Goal: Transaction & Acquisition: Purchase product/service

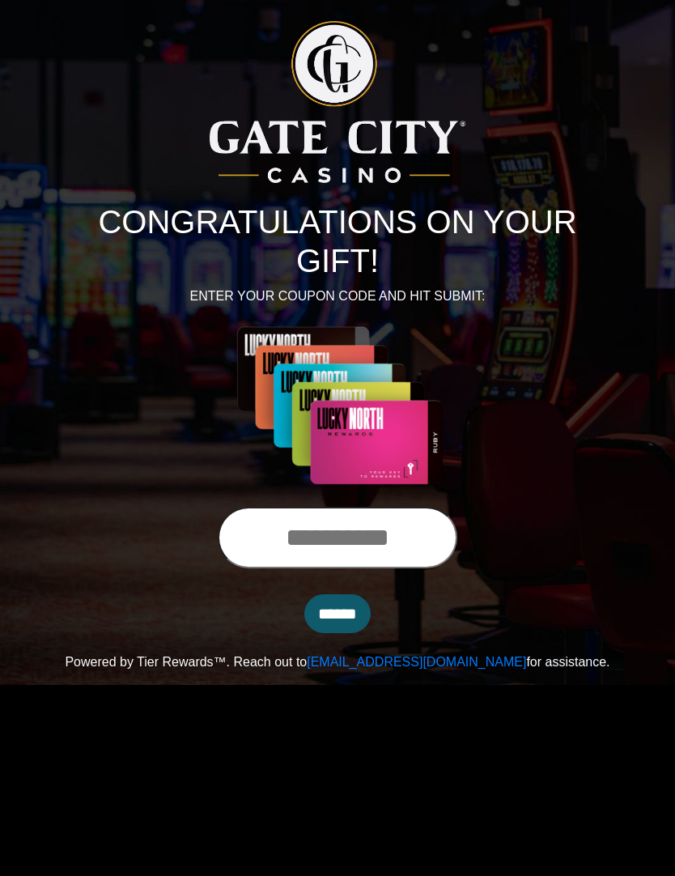
click at [337, 537] on input "text" at bounding box center [338, 538] width 240 height 62
type input "**********"
click at [337, 622] on input "******" at bounding box center [337, 613] width 66 height 39
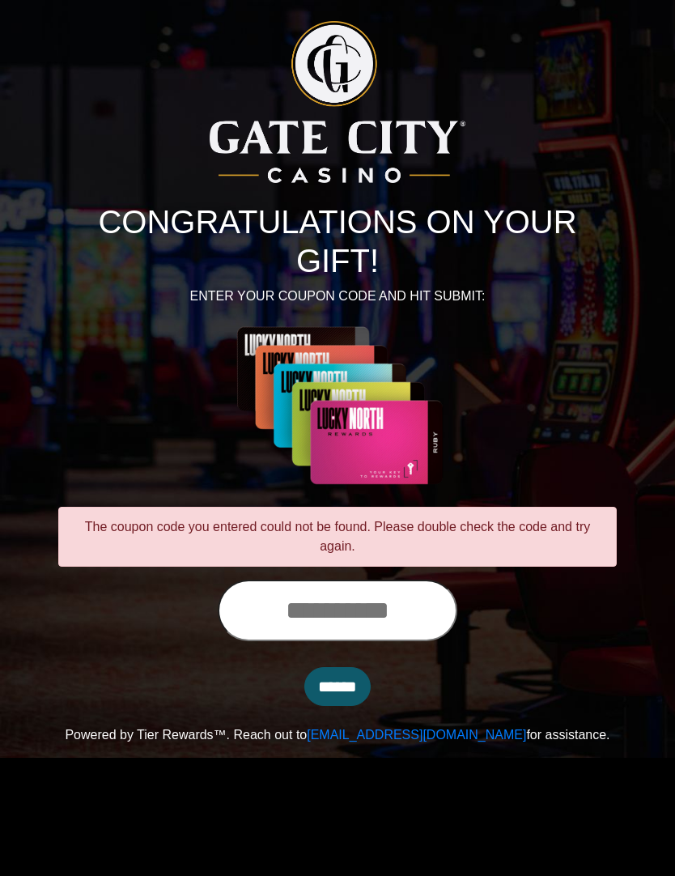
click at [306, 619] on input "text" at bounding box center [338, 610] width 240 height 62
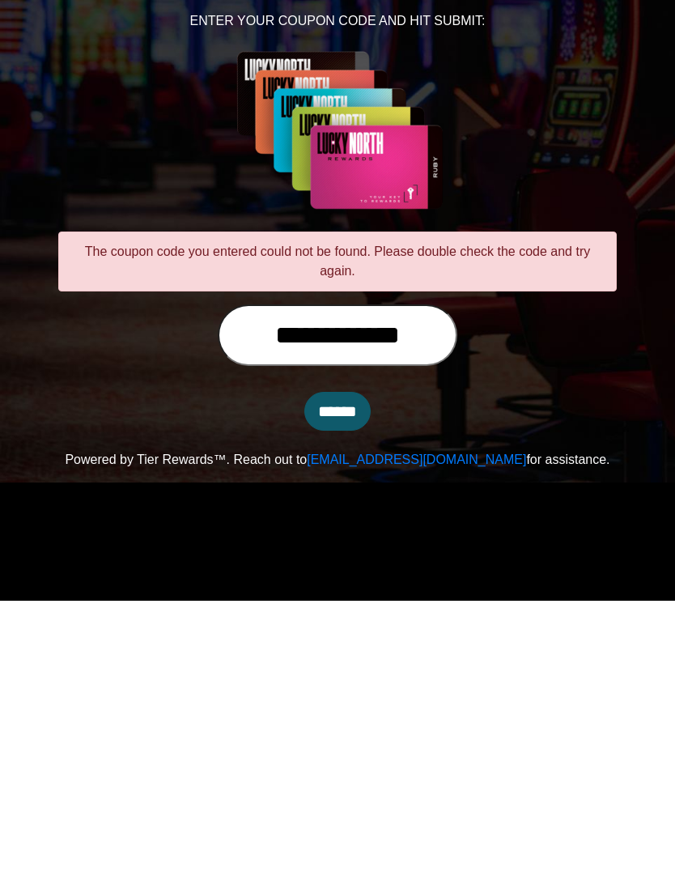
type input "**********"
click at [351, 667] on input "******" at bounding box center [337, 686] width 66 height 39
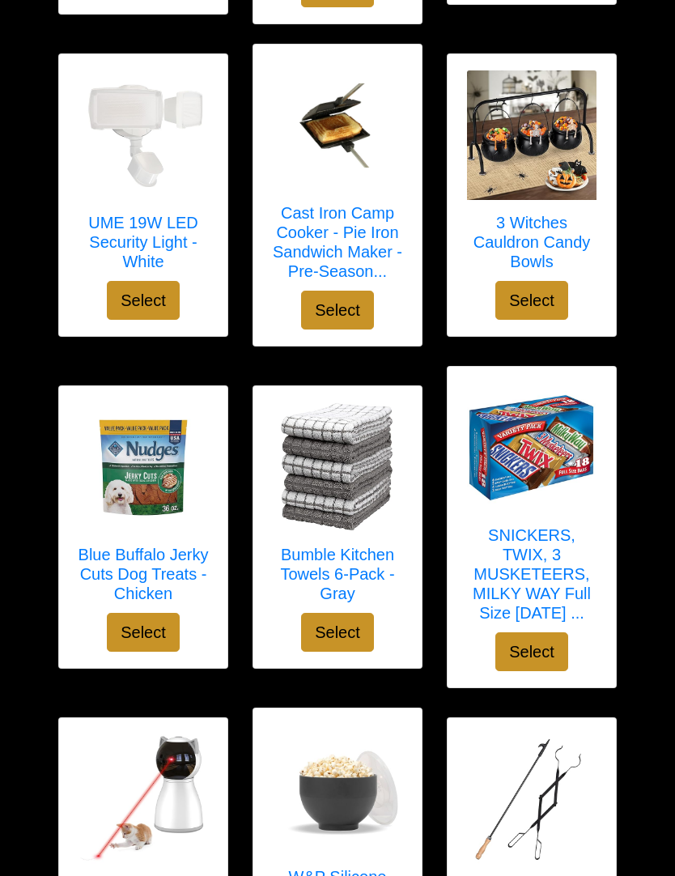
scroll to position [552, 0]
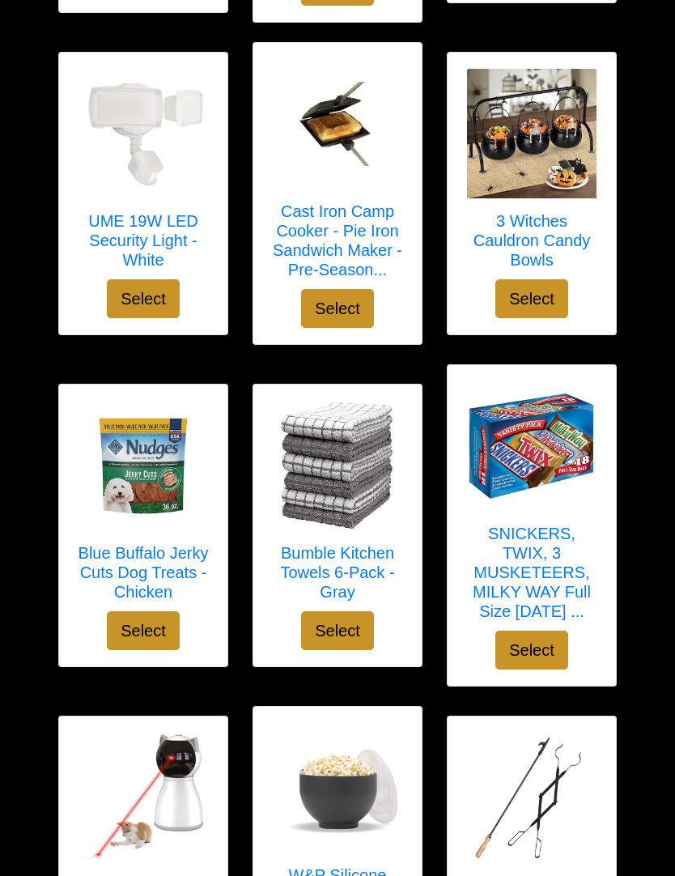
click at [354, 565] on h5 "Bumble Kitchen Towels 6-Pack - Gray" at bounding box center [337, 572] width 136 height 58
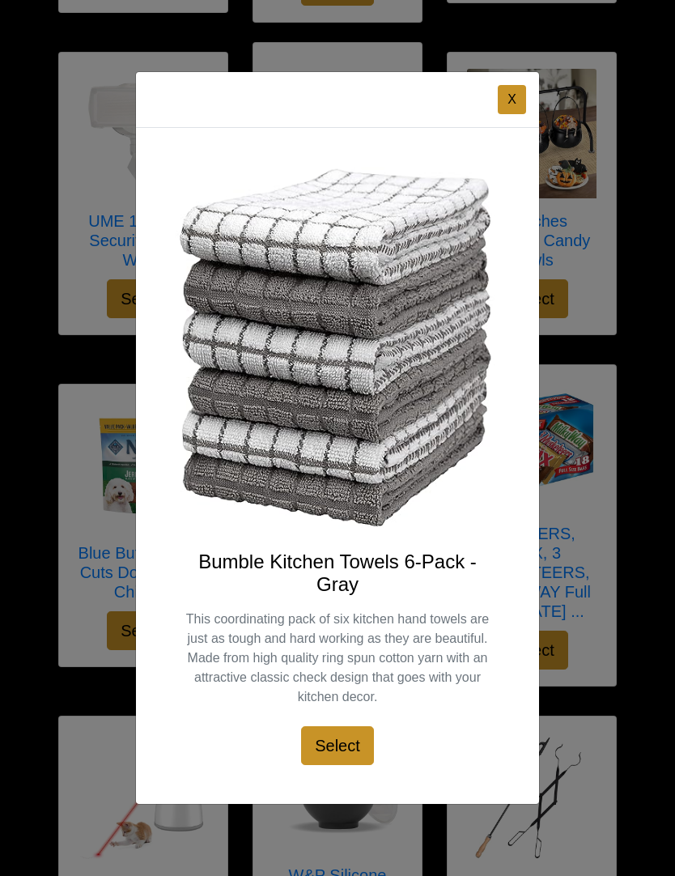
click at [516, 114] on button "X" at bounding box center [512, 99] width 28 height 29
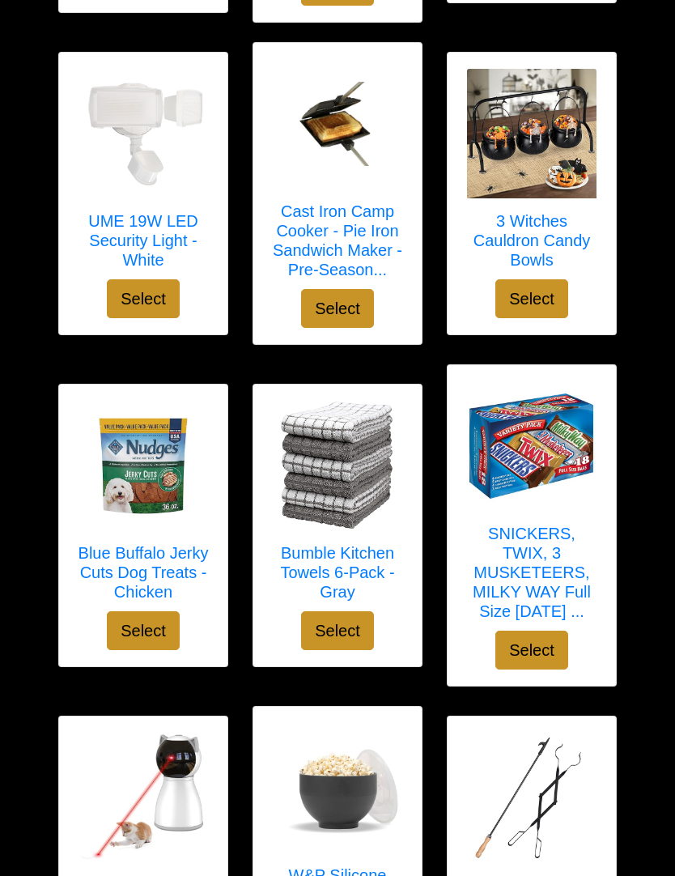
click at [542, 553] on h5 "SNICKERS, TWIX, 3 MUSKETEERS, MILKY WAY Full Size [DATE] ..." at bounding box center [532, 572] width 136 height 97
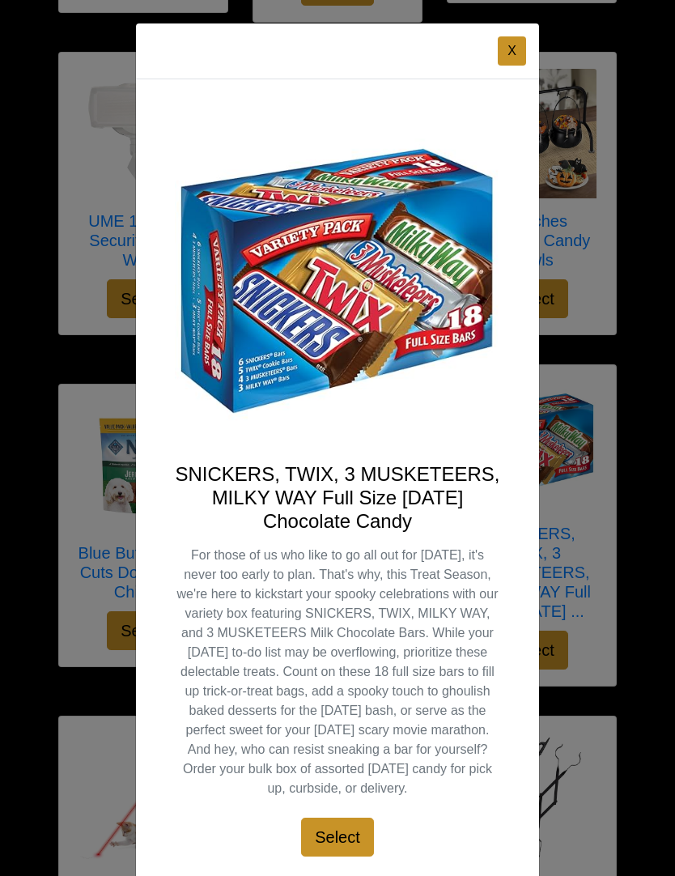
click at [519, 66] on button "X" at bounding box center [512, 50] width 28 height 29
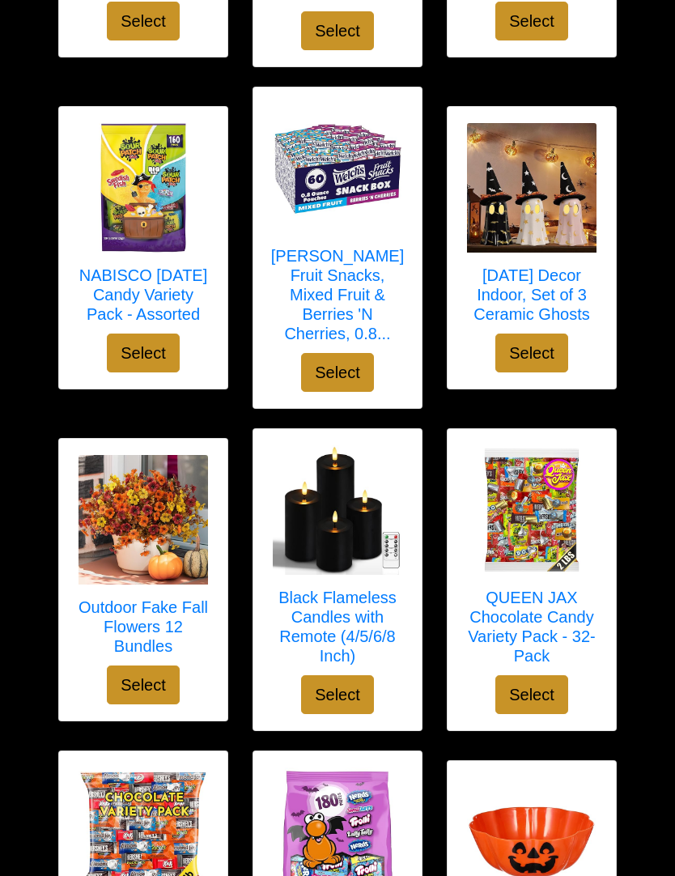
scroll to position [1470, 0]
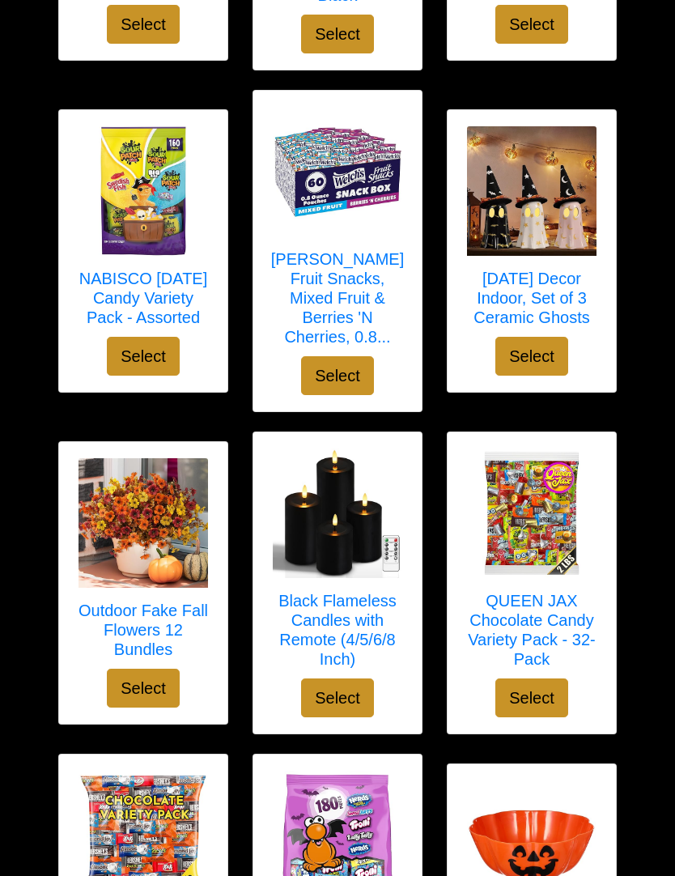
click at [549, 597] on h5 "QUEEN JAX Chocolate Candy Variety Pack - 32-Pack" at bounding box center [532, 630] width 136 height 78
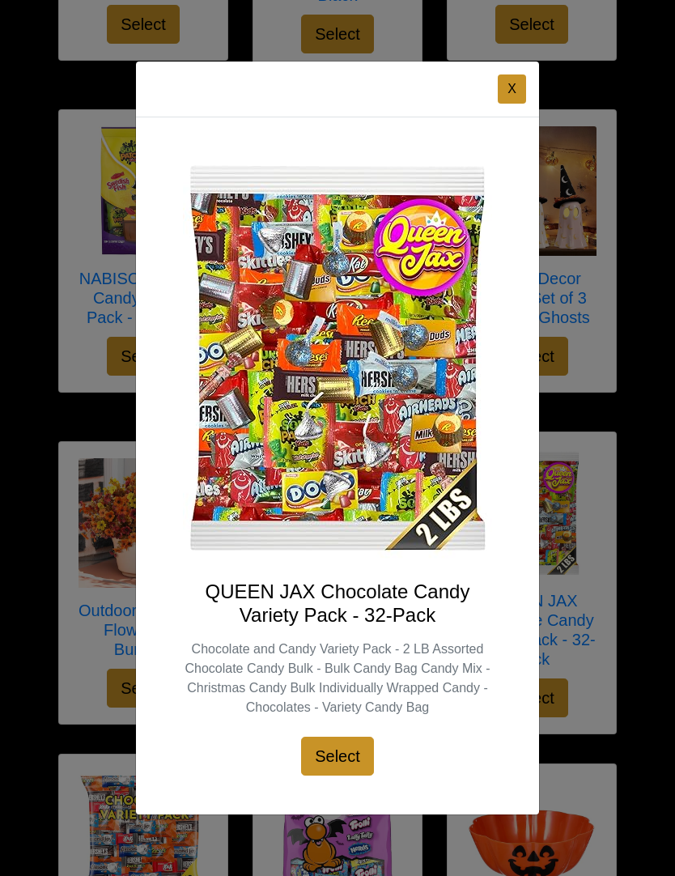
click at [519, 104] on button "X" at bounding box center [512, 88] width 28 height 29
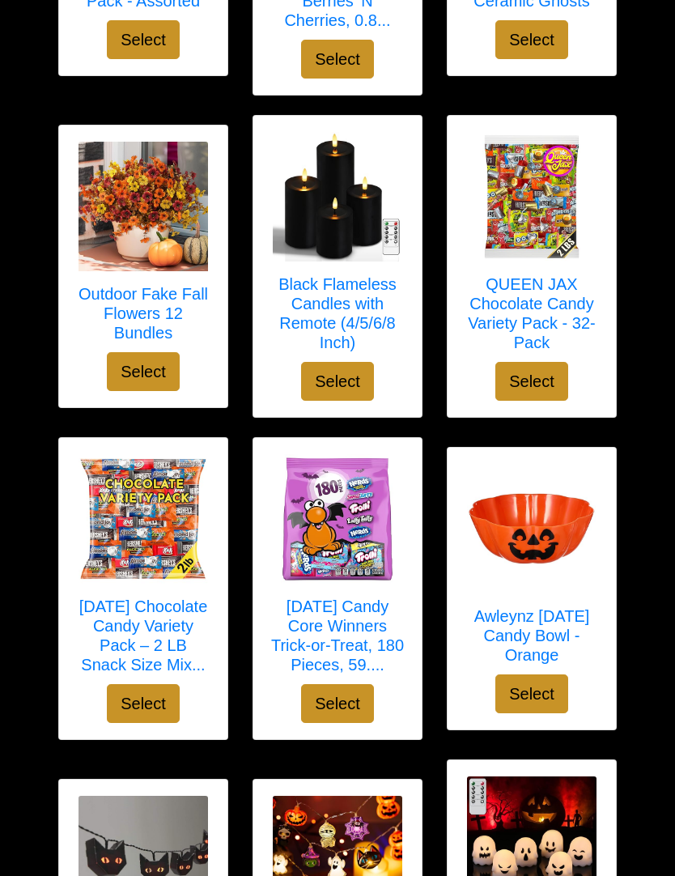
scroll to position [1801, 0]
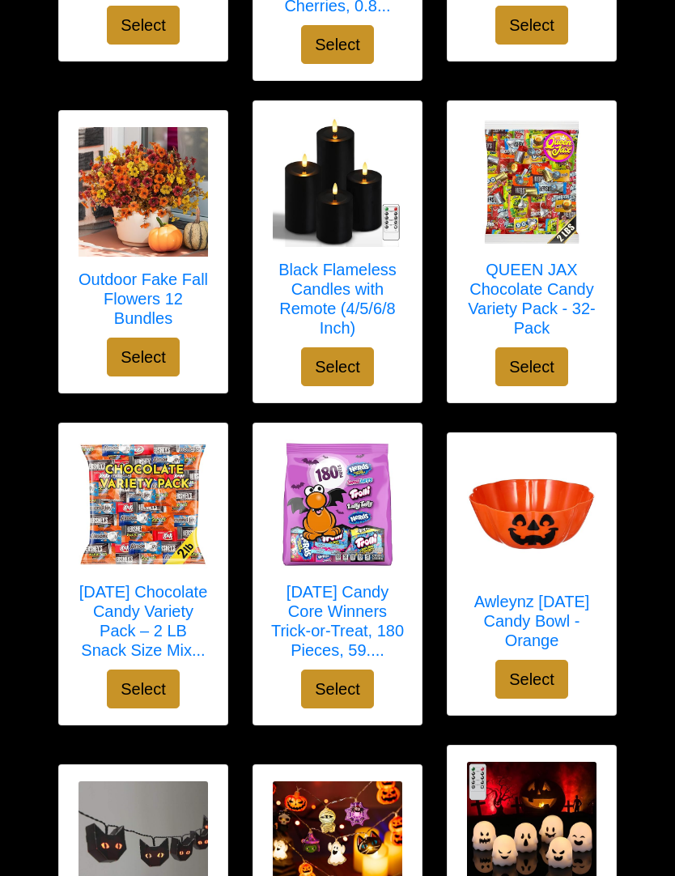
click at [140, 601] on h5 "[DATE] Chocolate Candy Variety Pack – 2 LB Snack Size Mix..." at bounding box center [143, 621] width 136 height 78
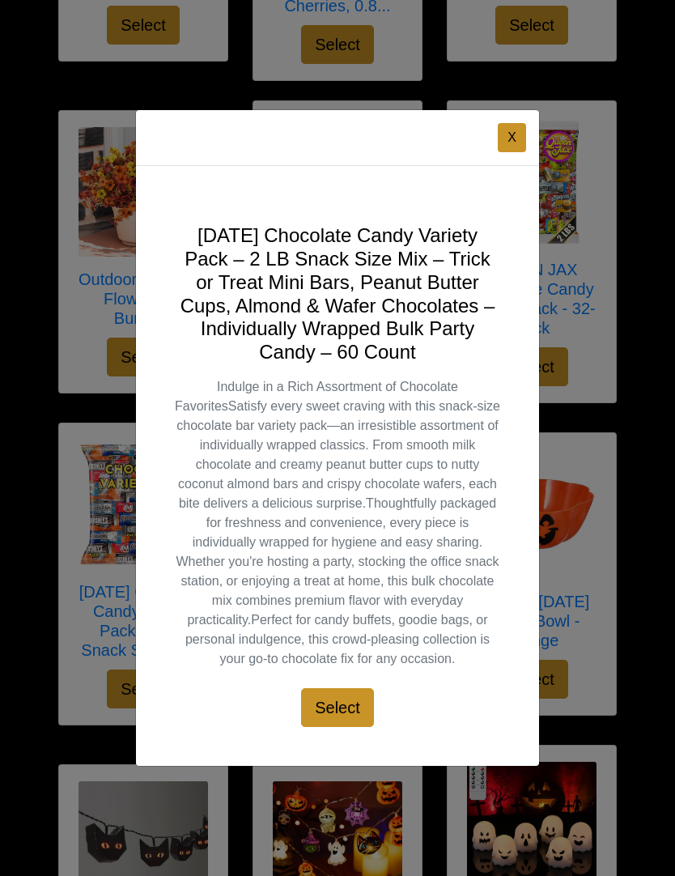
click at [524, 152] on button "X" at bounding box center [512, 137] width 28 height 29
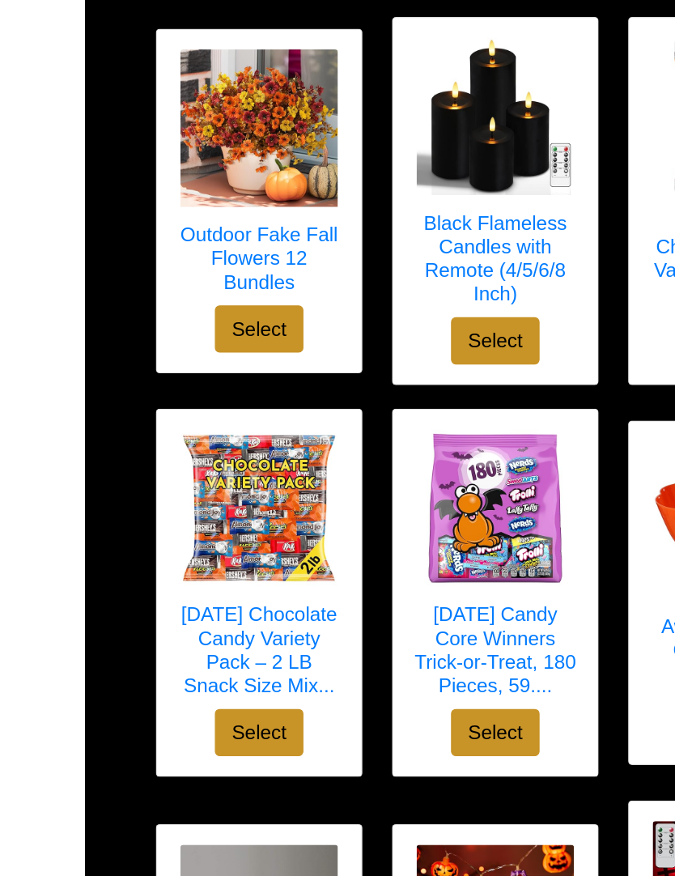
scroll to position [1877, 0]
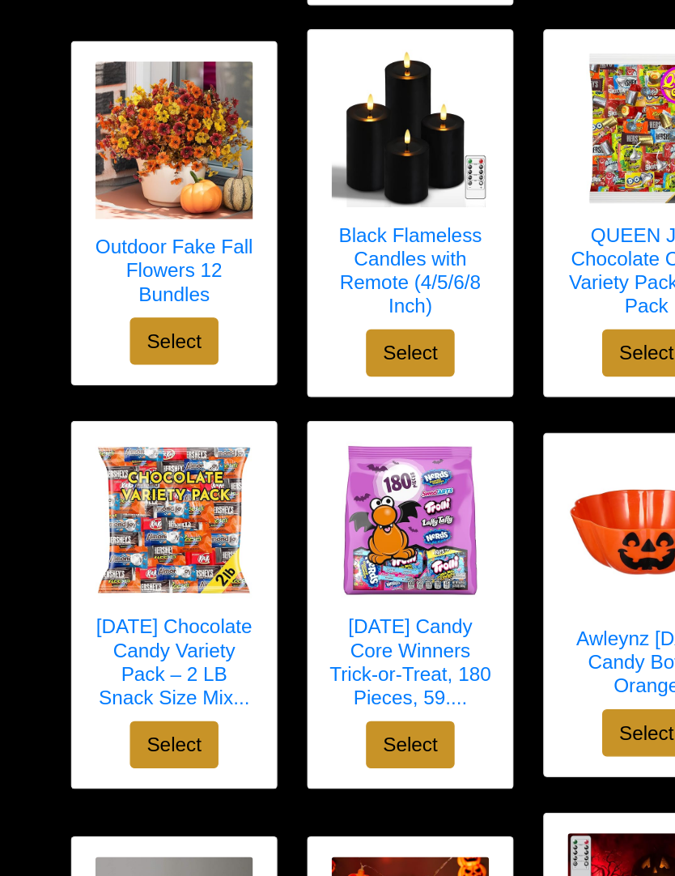
click at [140, 506] on h5 "[DATE] Chocolate Candy Variety Pack – 2 LB Snack Size Mix..." at bounding box center [143, 545] width 136 height 78
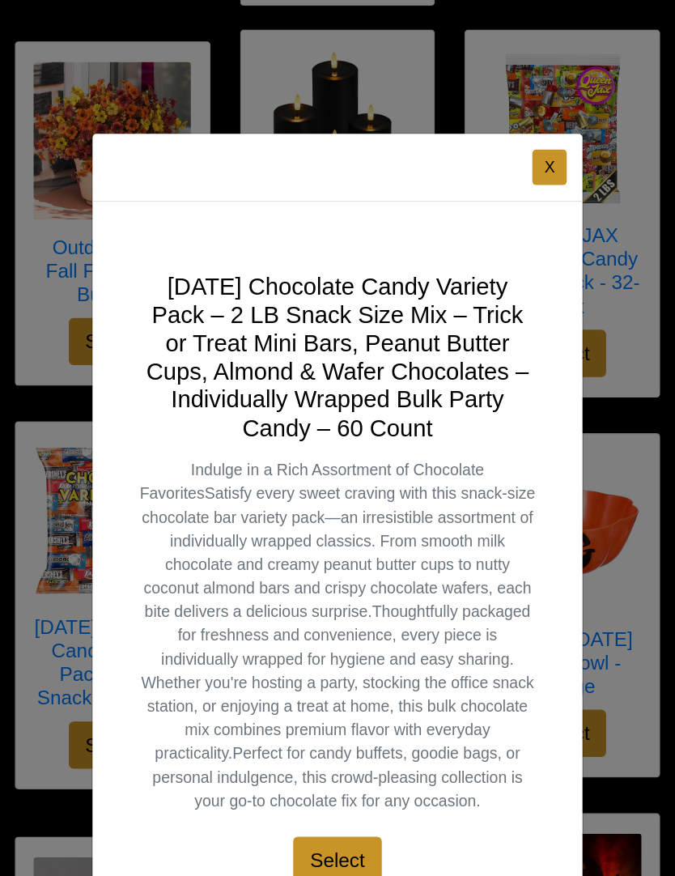
click at [448, 108] on div "X Halloween Chocolate Candy Variety Pack – 2 LB Snack Size Mix – Trick or Treat…" at bounding box center [337, 438] width 675 height 876
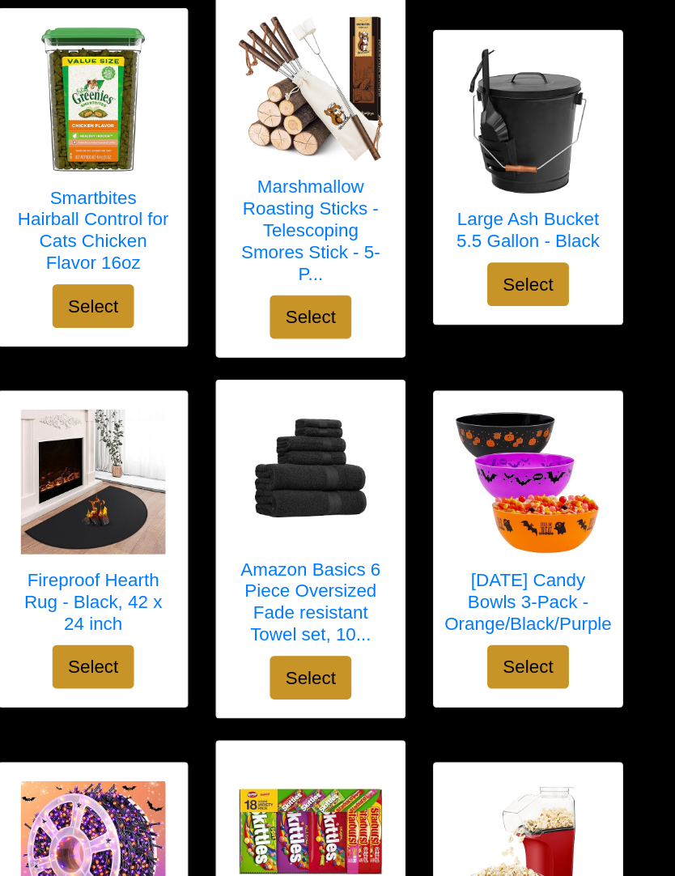
scroll to position [5466, 0]
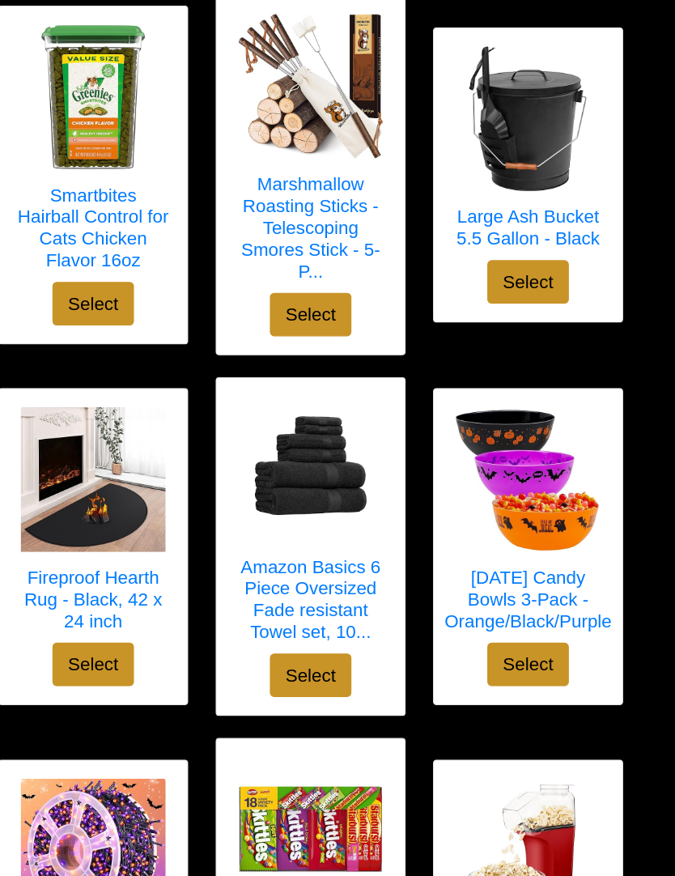
click at [285, 538] on h5 "Amazon Basics 6 Piece Oversized Fade resistant Towel set, 10..." at bounding box center [337, 577] width 136 height 78
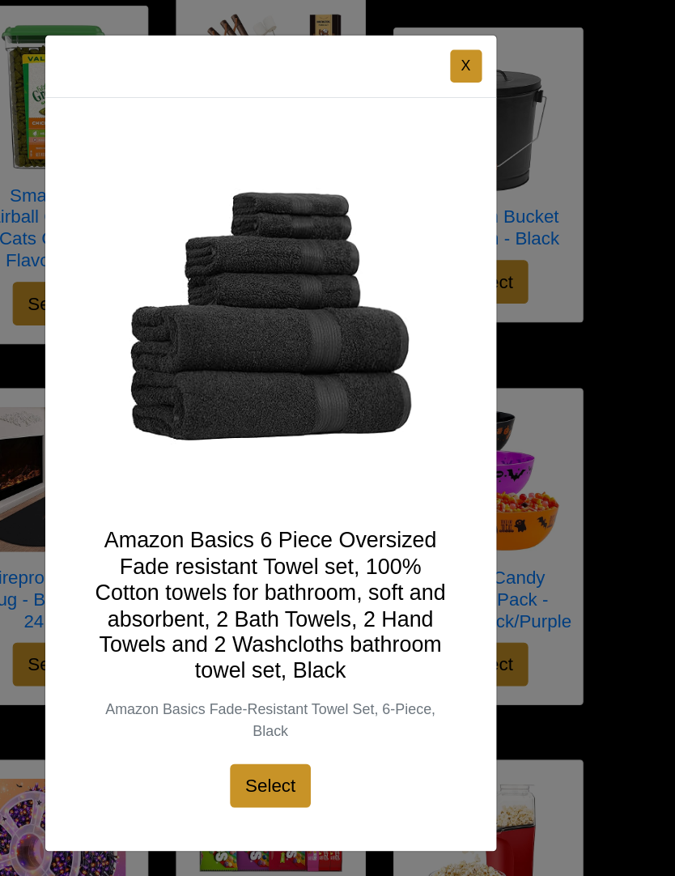
click at [462, 87] on button "X" at bounding box center [476, 101] width 28 height 29
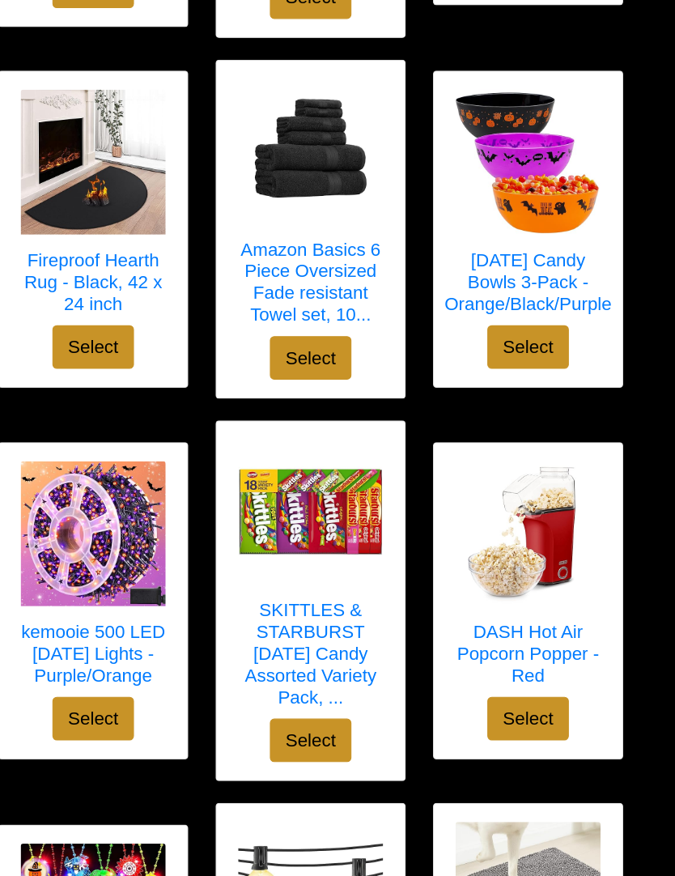
scroll to position [5750, 0]
click at [303, 576] on h5 "SKITTLES & STARBURST [DATE] Candy Assorted Variety Pack, ..." at bounding box center [337, 624] width 136 height 97
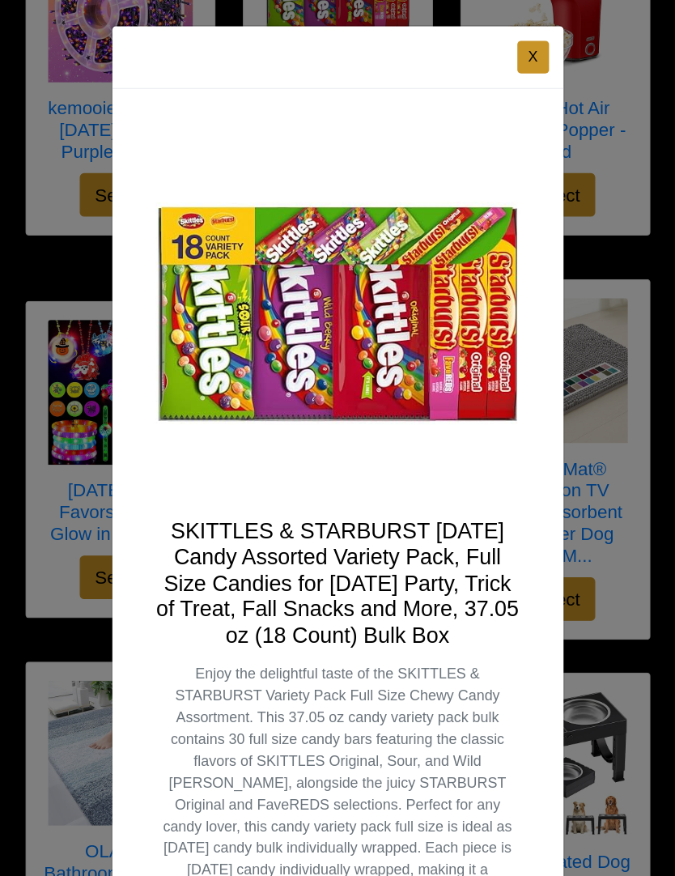
scroll to position [6217, 0]
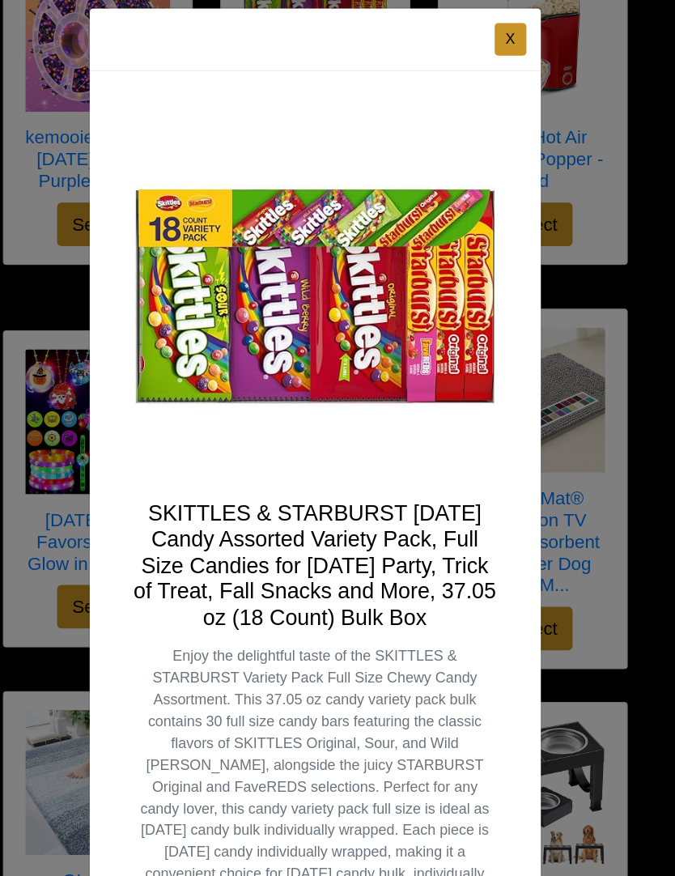
click at [583, 469] on div "X SKITTLES & STARBURST Halloween Candy Assorted Variety Pack, Full Size Candies…" at bounding box center [337, 438] width 675 height 876
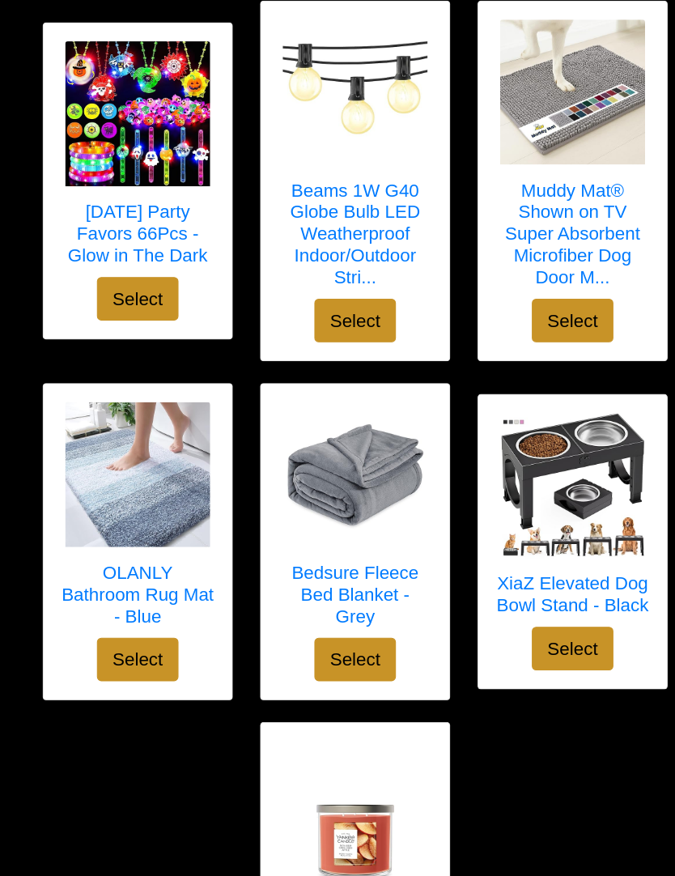
scroll to position [6448, 0]
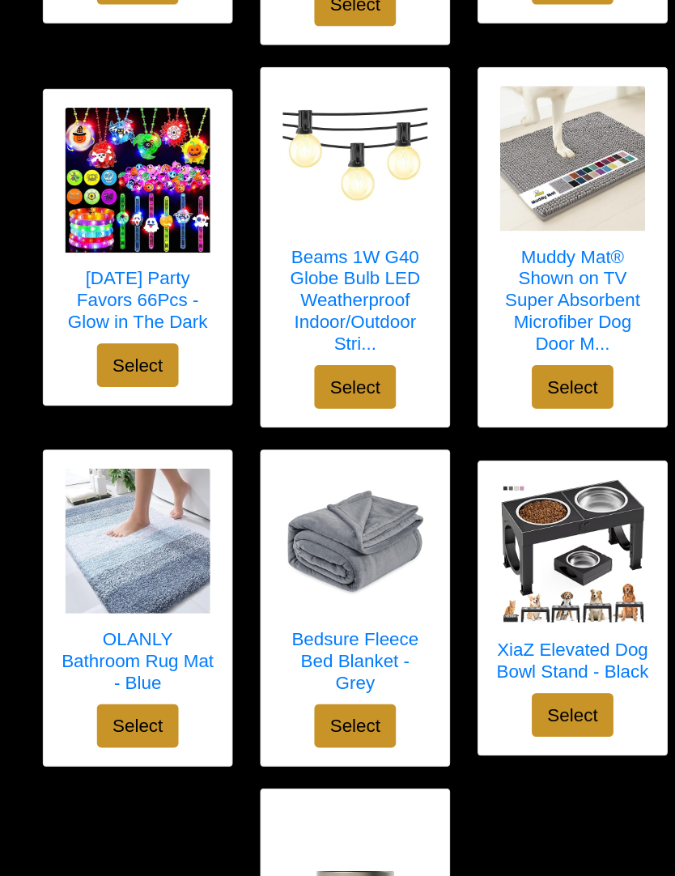
click at [129, 561] on h5 "OLANLY Bathroom Rug Mat - Blue" at bounding box center [143, 590] width 136 height 58
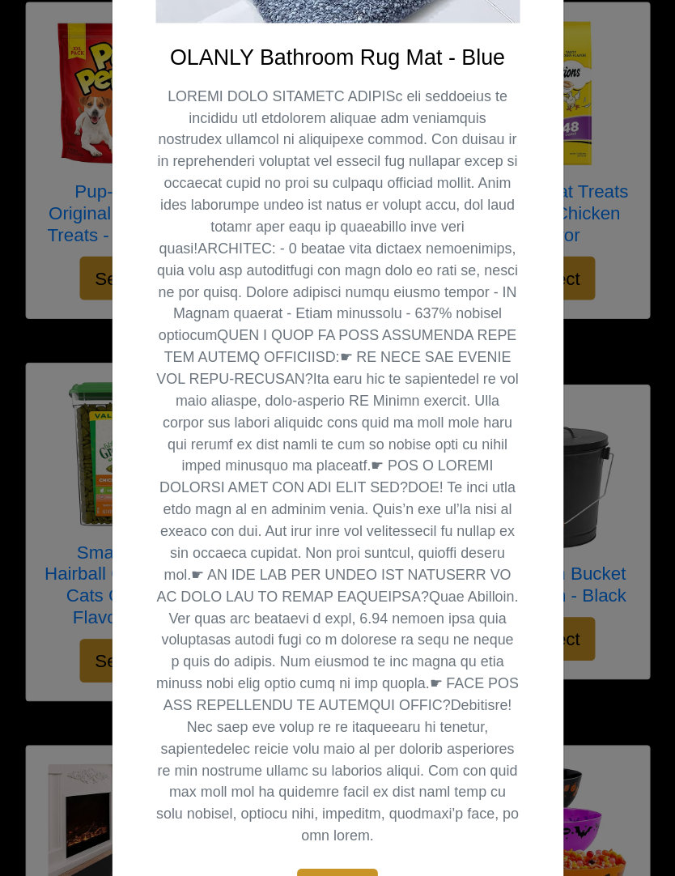
scroll to position [5182, 0]
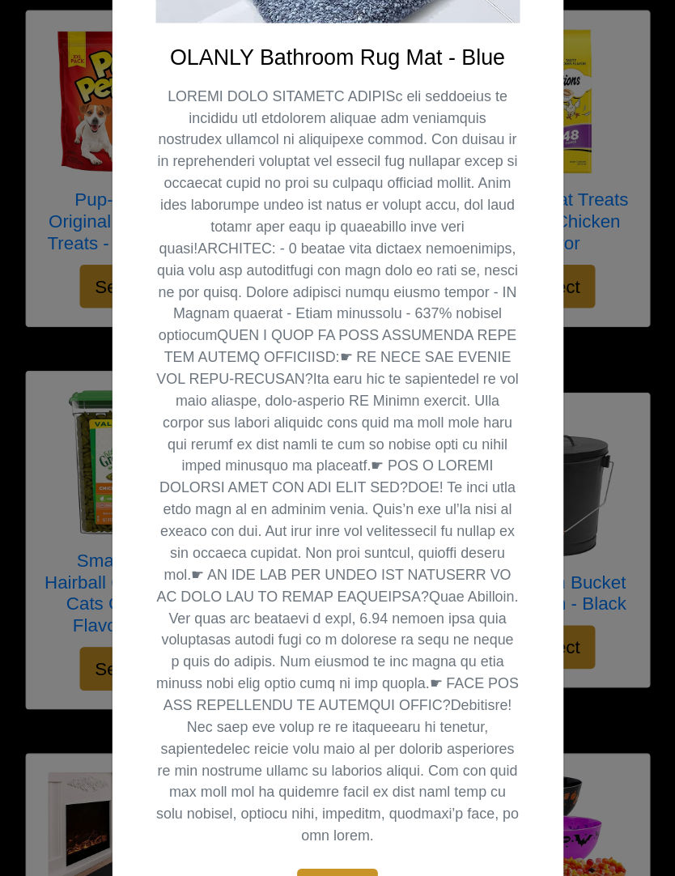
click at [528, 480] on div "X OLANLY Bathroom Rug Mat - Blue Select" at bounding box center [337, 438] width 675 height 876
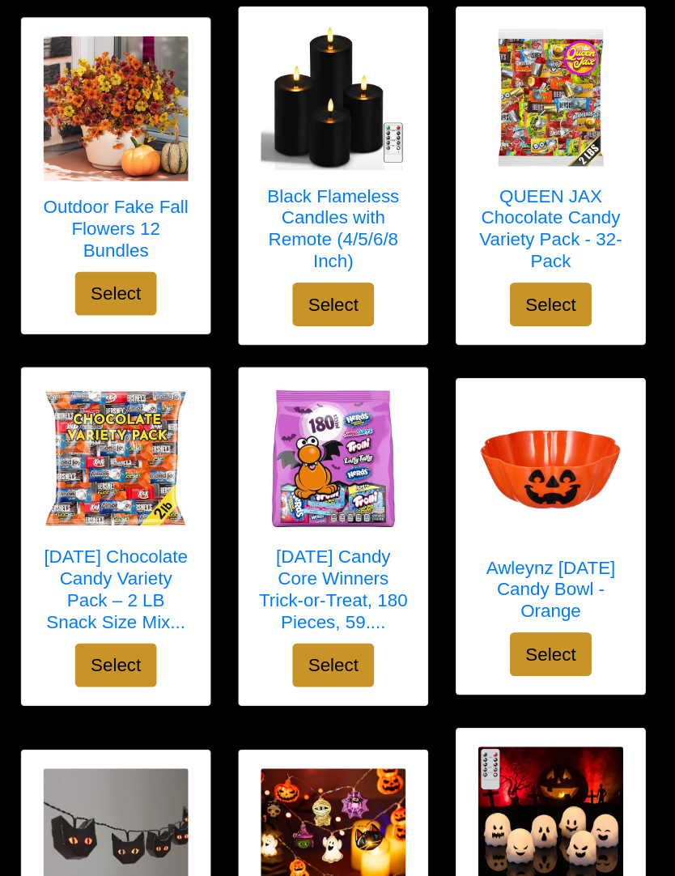
scroll to position [1895, 0]
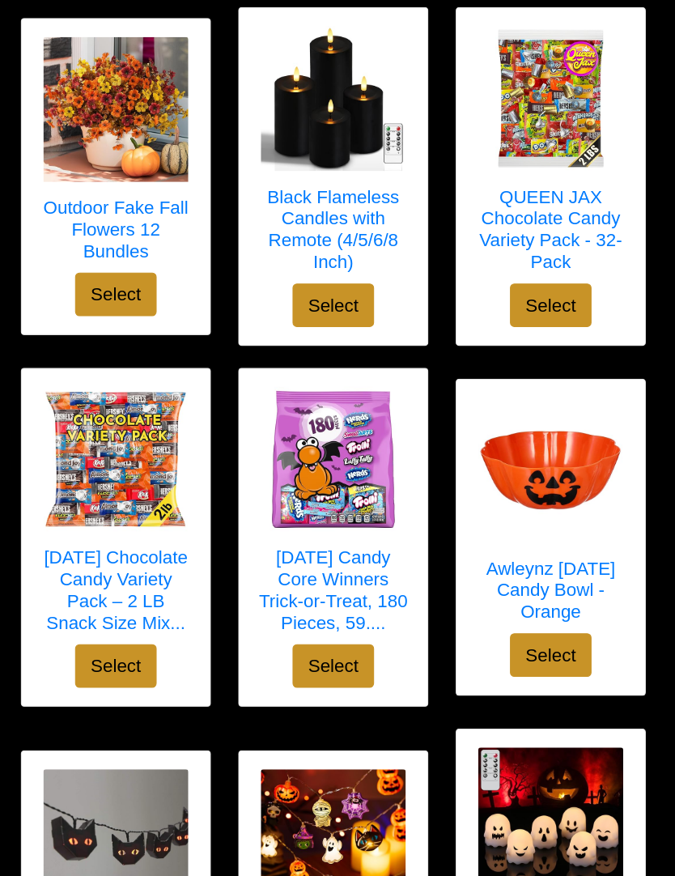
click at [505, 174] on h5 "QUEEN JAX Chocolate Candy Variety Pack - 32-Pack" at bounding box center [532, 205] width 136 height 78
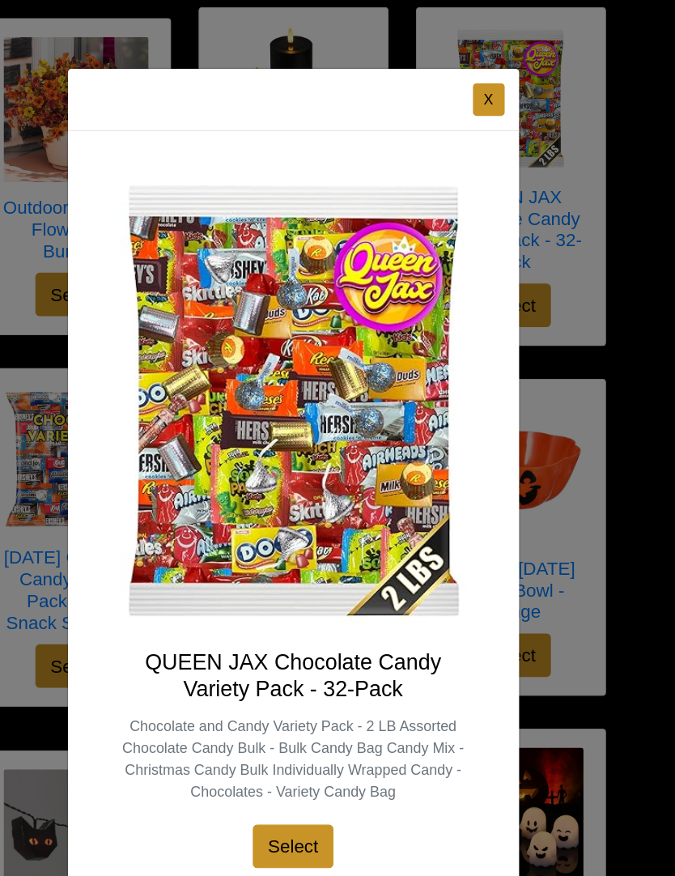
click at [462, 82] on button "X" at bounding box center [476, 88] width 28 height 29
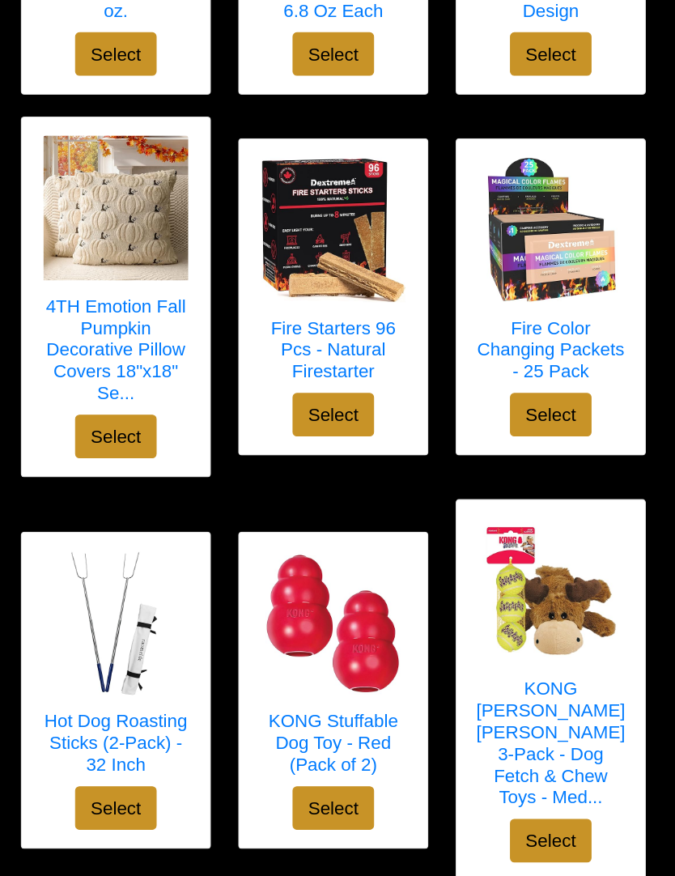
scroll to position [3044, 0]
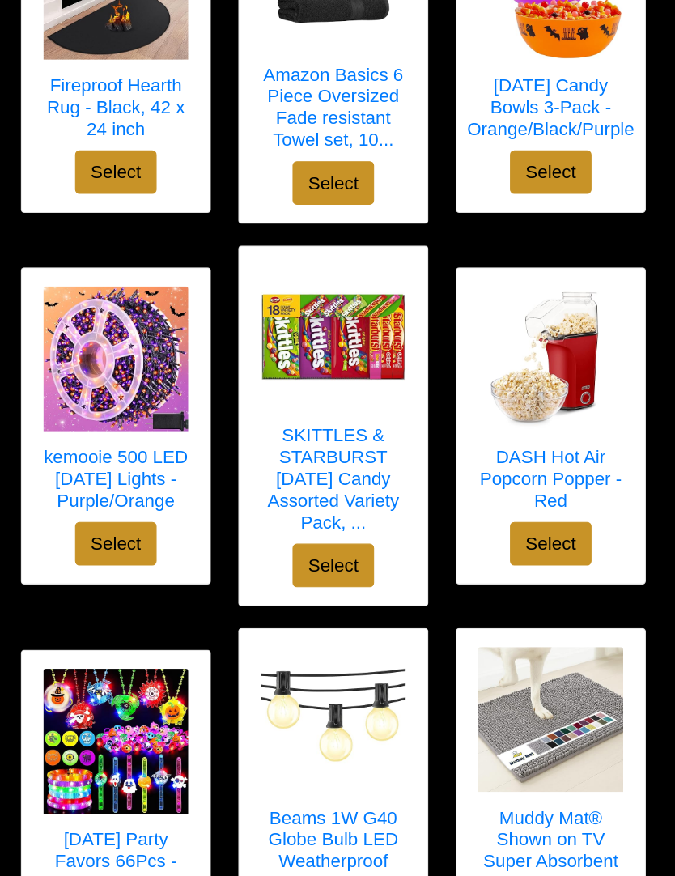
click at [303, 409] on h5 "SKITTLES & STARBURST [DATE] Candy Assorted Variety Pack, ..." at bounding box center [337, 427] width 136 height 97
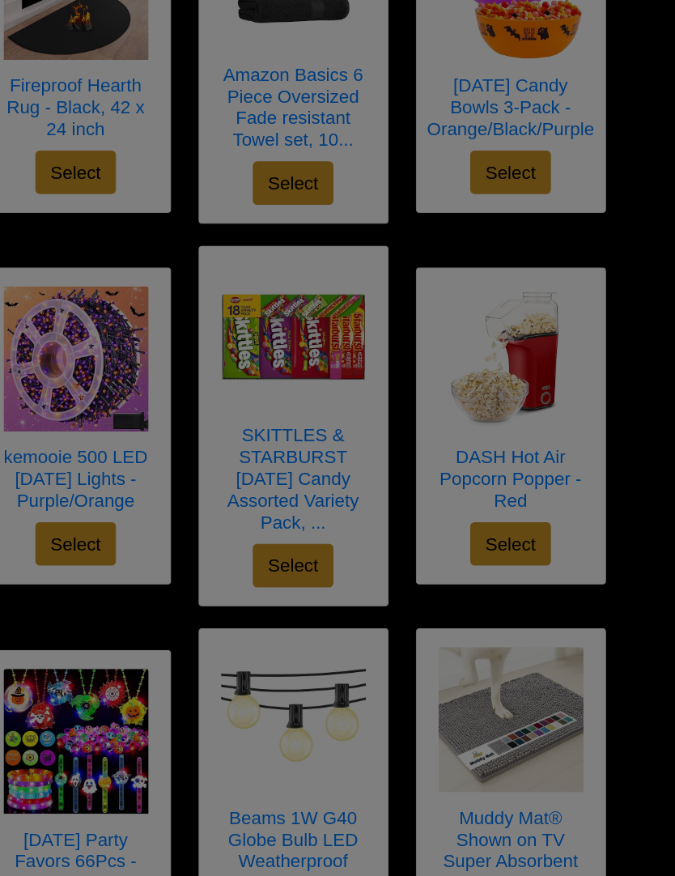
scroll to position [5947, 0]
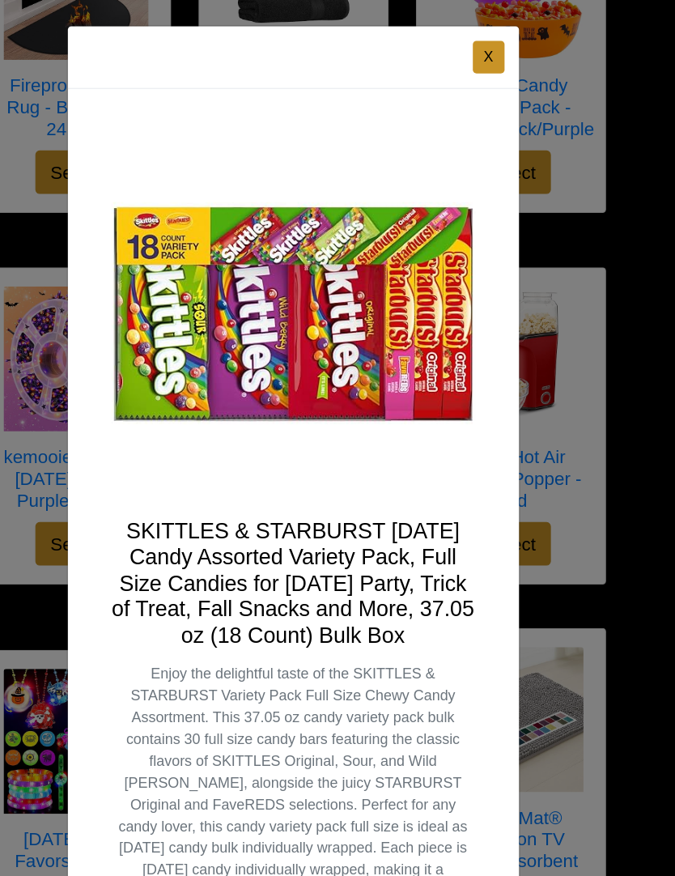
click at [462, 55] on button "X" at bounding box center [476, 50] width 28 height 29
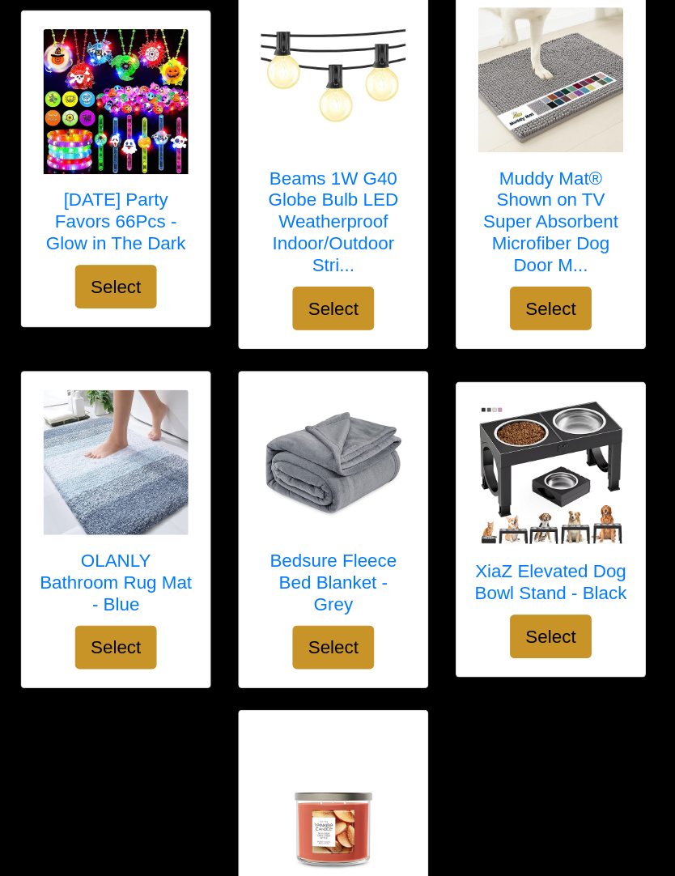
scroll to position [6505, 0]
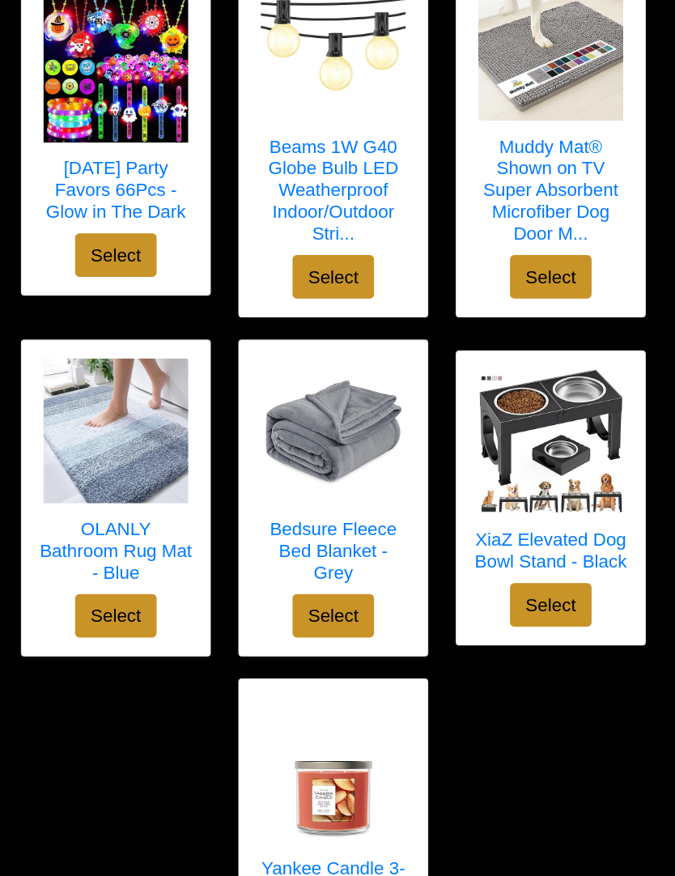
click at [312, 504] on h5 "Bedsure Fleece Bed Blanket - Grey" at bounding box center [337, 533] width 136 height 58
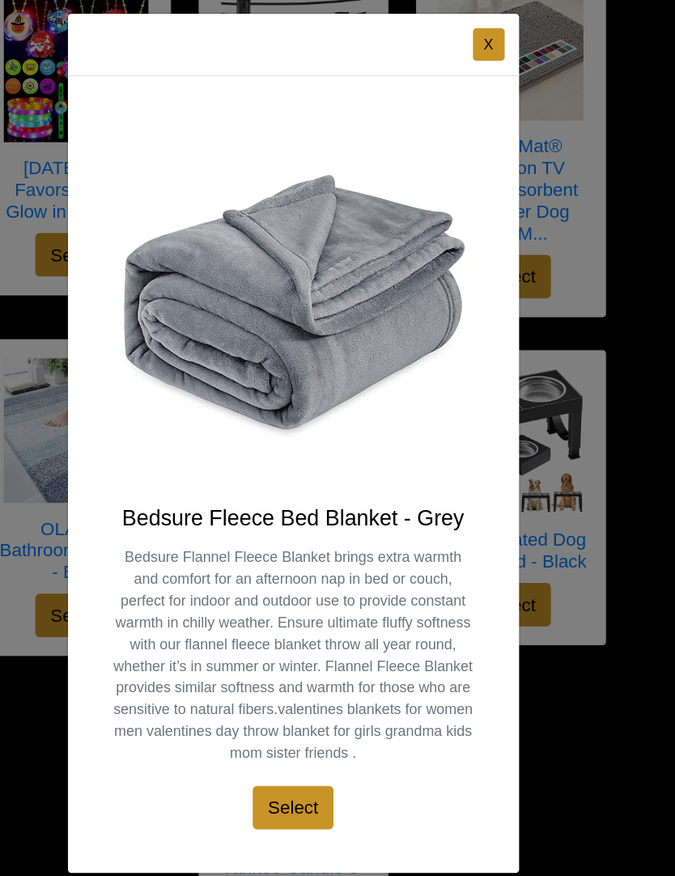
click at [462, 67] on button "X" at bounding box center [476, 81] width 28 height 29
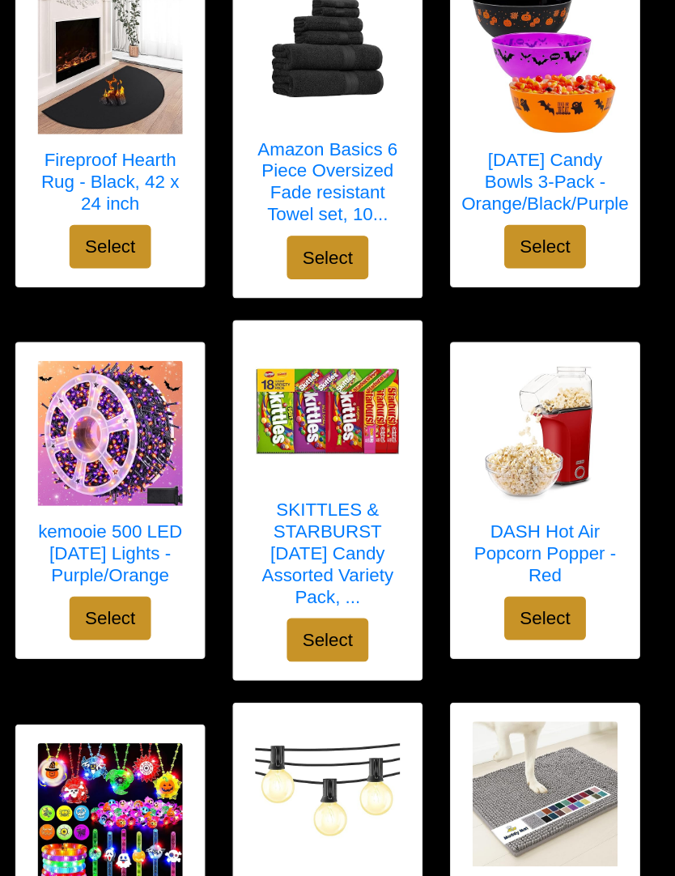
scroll to position [5877, 0]
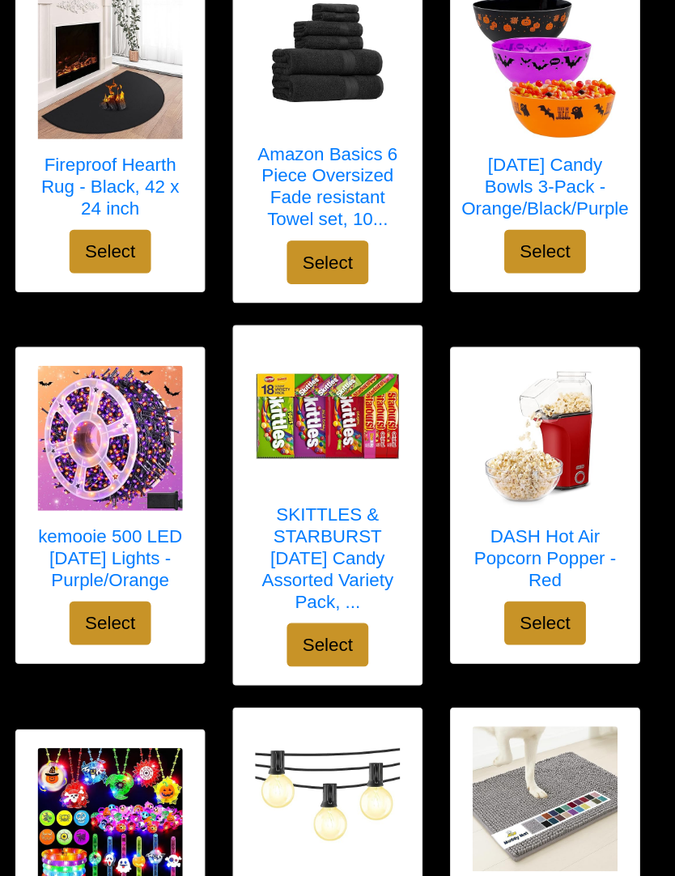
click at [493, 473] on h5 "DASH Hot Air Popcorn Popper - Red" at bounding box center [532, 498] width 136 height 58
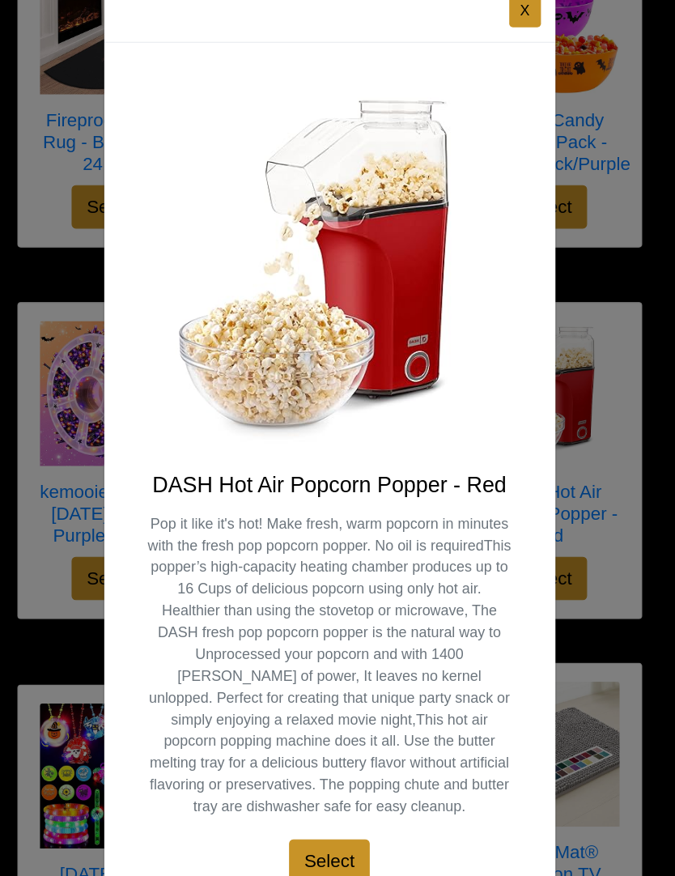
scroll to position [0, 0]
click at [470, 36] on button "X" at bounding box center [476, 50] width 28 height 29
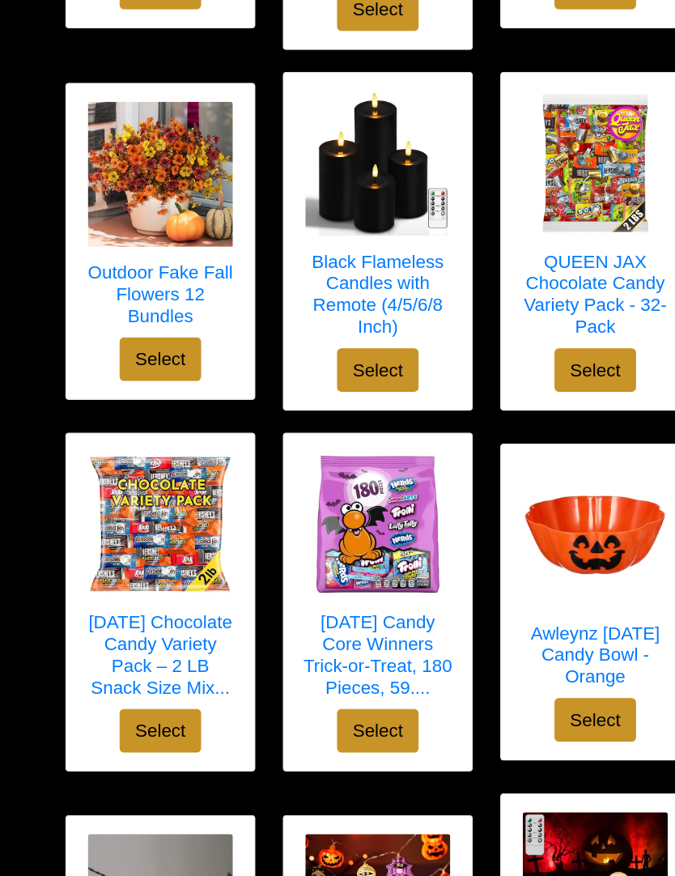
scroll to position [1829, 0]
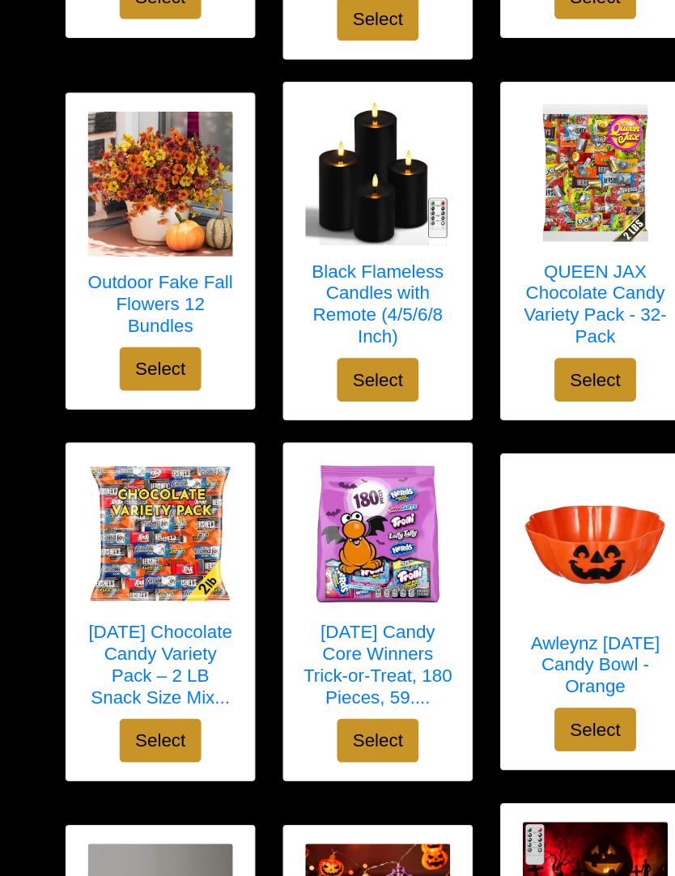
click at [350, 566] on h5 "[DATE] Candy Core Winners Trick-or-Treat, 180 Pieces, 59...." at bounding box center [337, 593] width 136 height 78
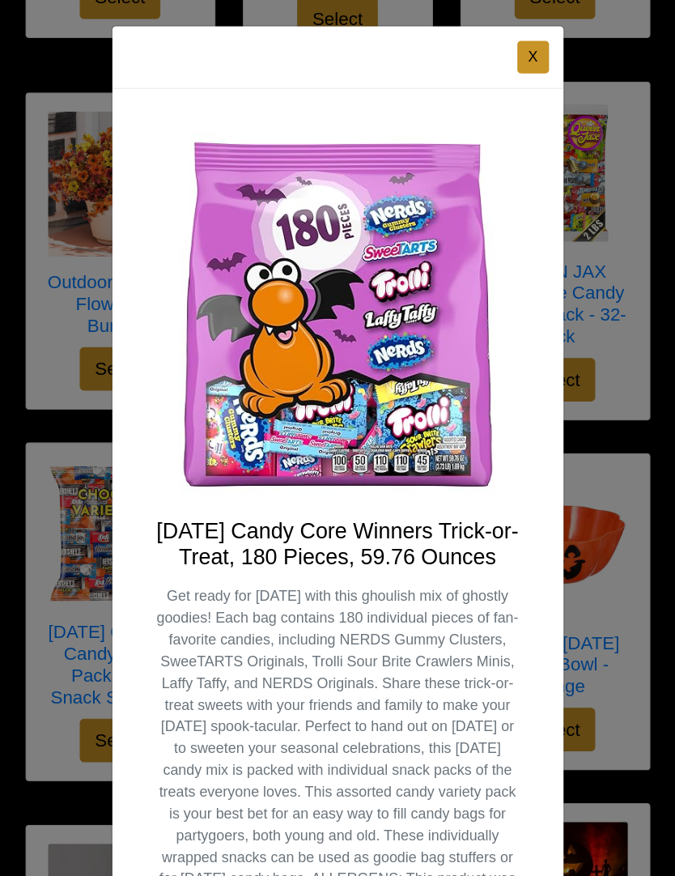
scroll to position [0, 0]
click at [473, 49] on button "X" at bounding box center [476, 50] width 28 height 29
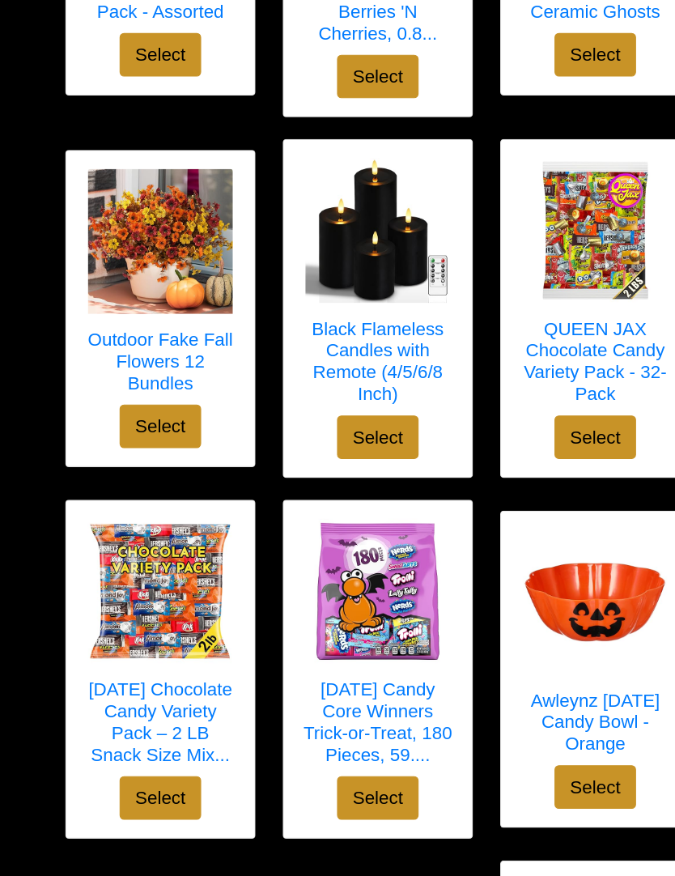
scroll to position [1780, 0]
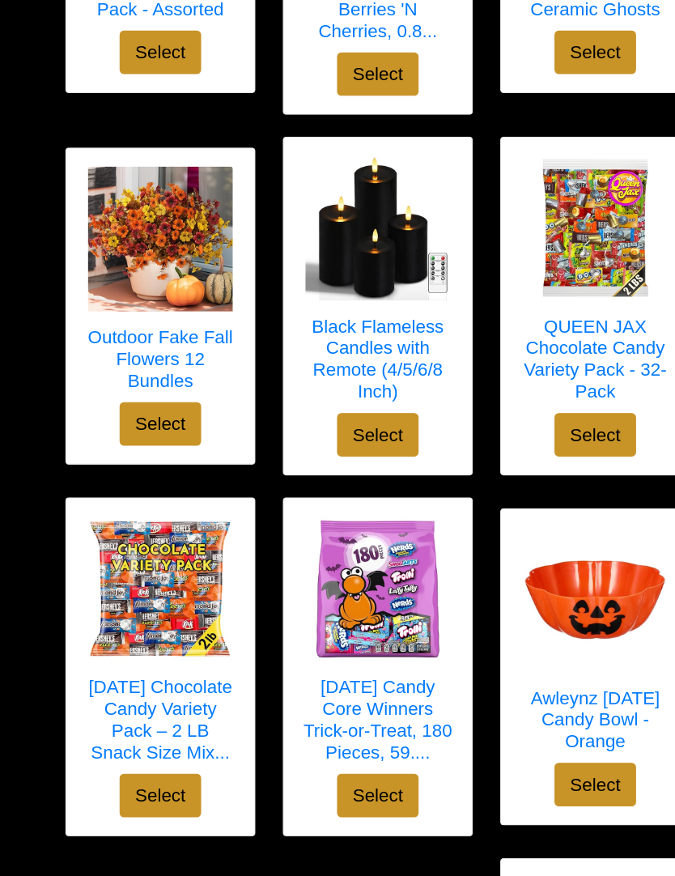
click at [136, 628] on h5 "[DATE] Chocolate Candy Variety Pack – 2 LB Snack Size Mix..." at bounding box center [143, 643] width 136 height 78
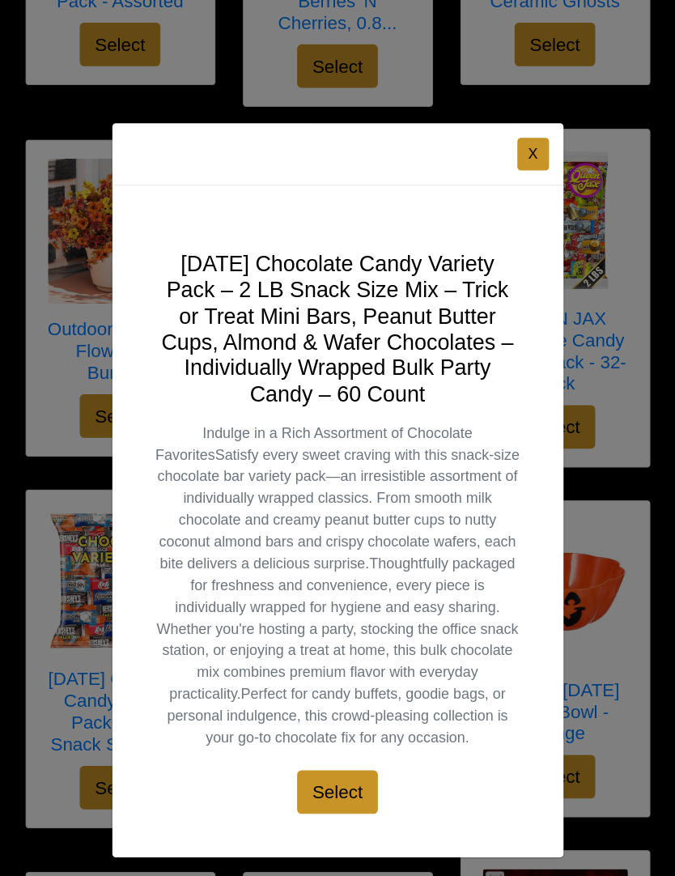
scroll to position [1790, 0]
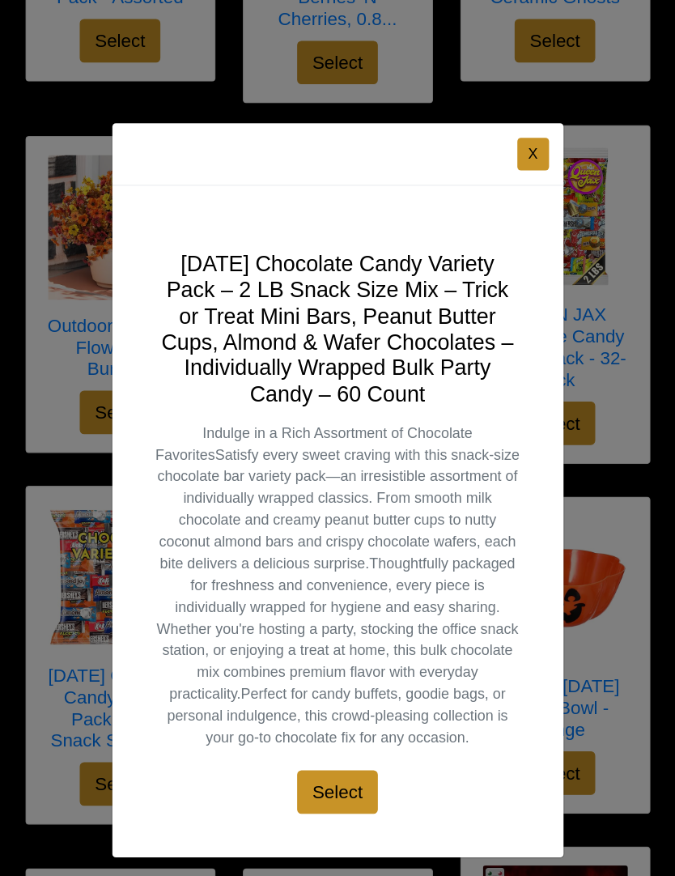
click at [579, 457] on div "X Halloween Chocolate Candy Variety Pack – 2 LB Snack Size Mix – Trick or Treat…" at bounding box center [337, 438] width 675 height 876
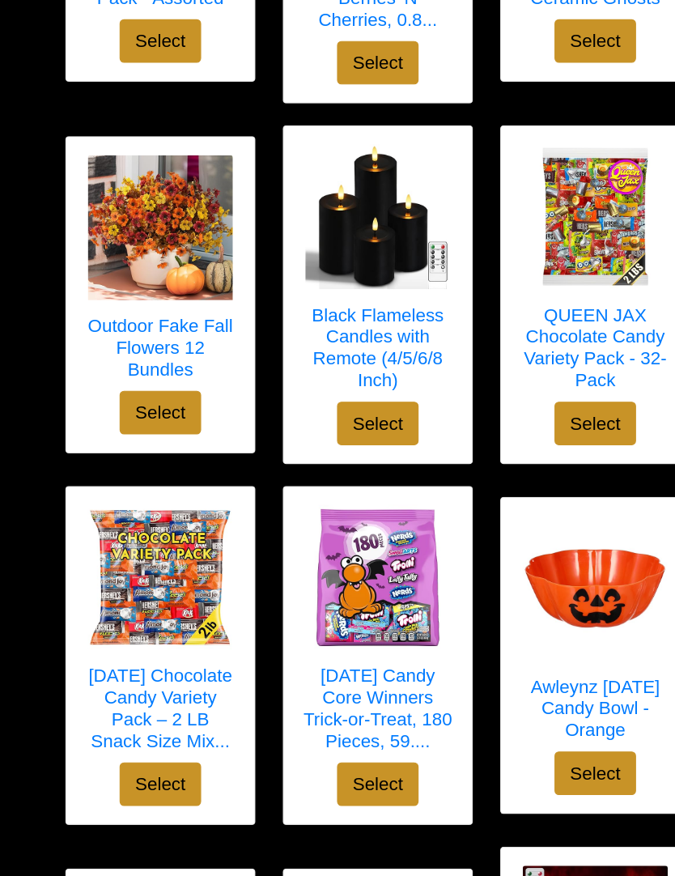
click at [148, 607] on h5 "[DATE] Chocolate Candy Variety Pack – 2 LB Snack Size Mix..." at bounding box center [143, 632] width 136 height 78
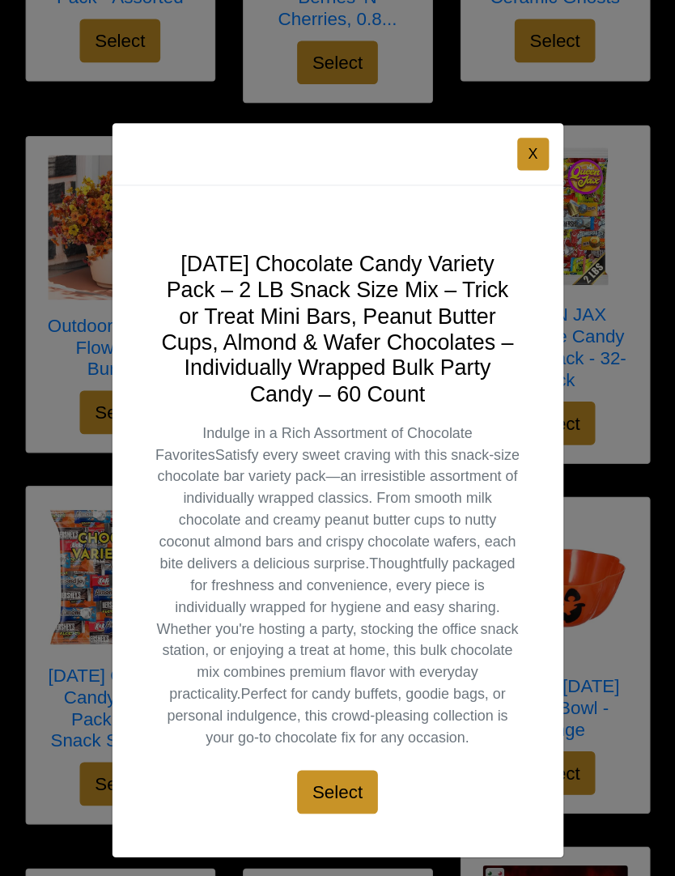
click at [477, 106] on div "X Halloween Chocolate Candy Variety Pack – 2 LB Snack Size Mix – Trick or Treat…" at bounding box center [337, 438] width 675 height 876
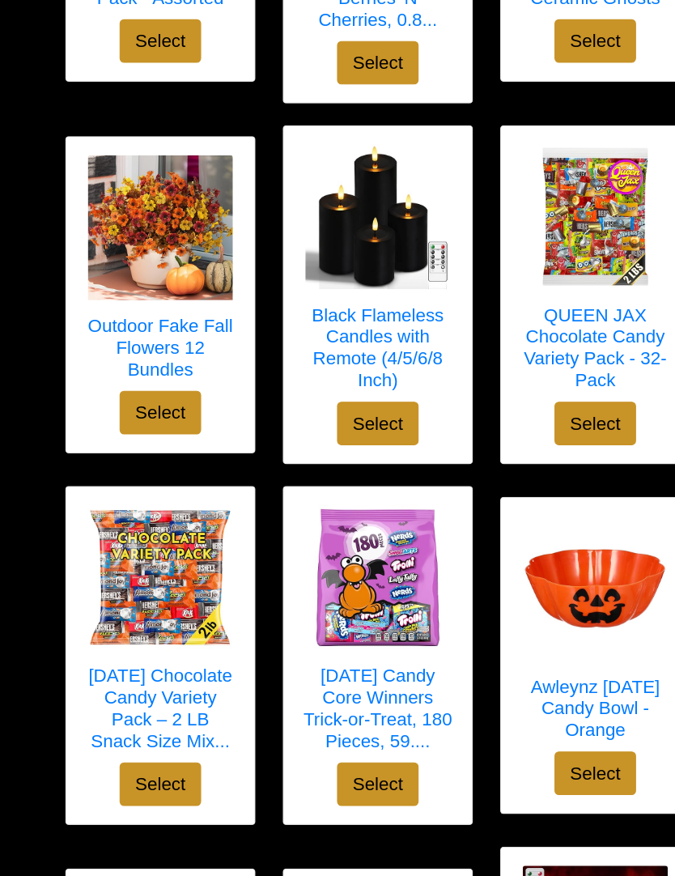
scroll to position [1766, 0]
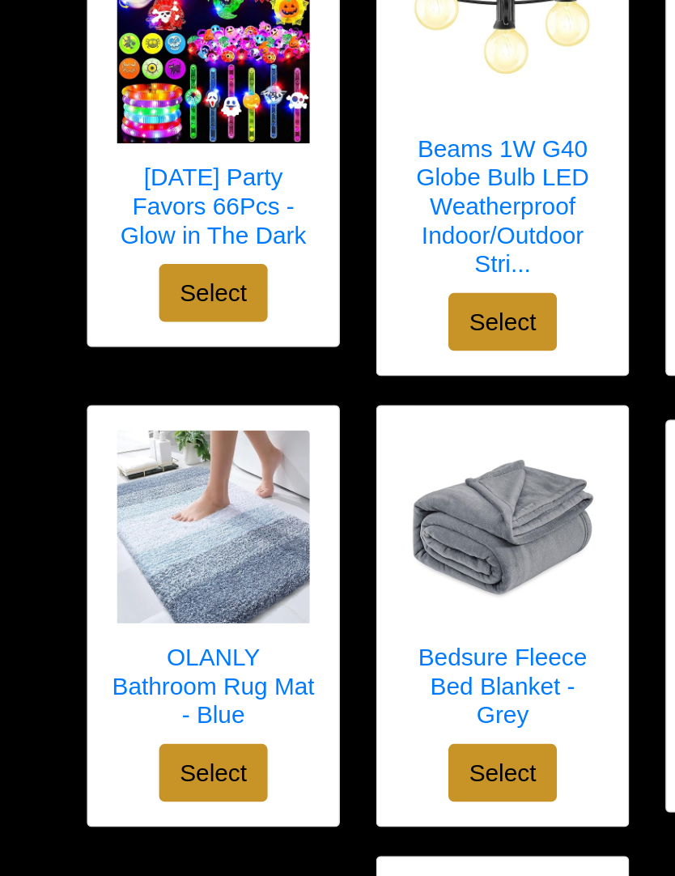
click at [354, 681] on h5 "Bedsure Fleece Bed Blanket - Grey" at bounding box center [337, 710] width 136 height 58
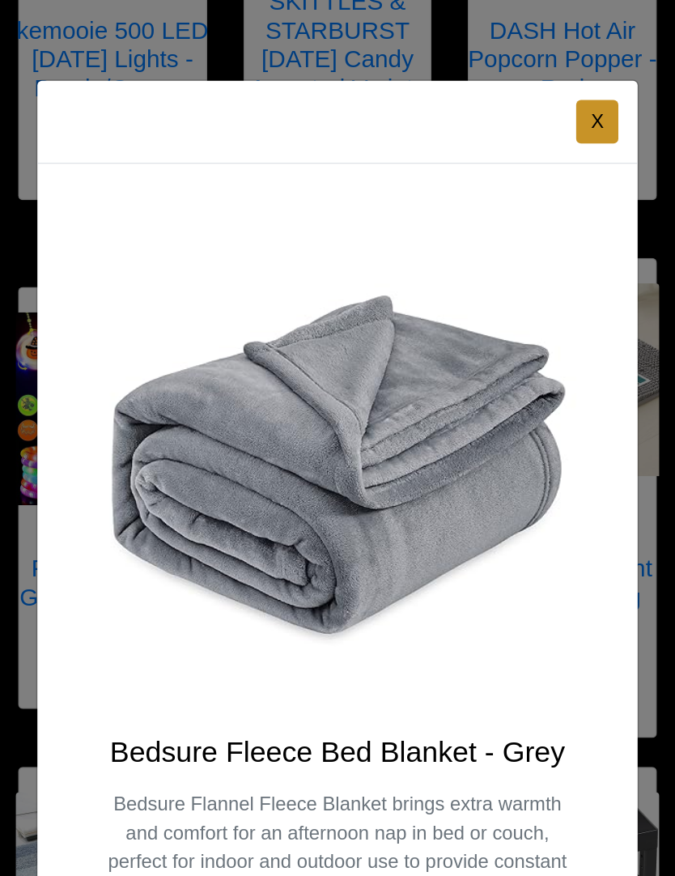
scroll to position [6394, 0]
click at [401, 15] on div "X Bedsure Fleece Bed Blanket - Grey Bedsure Flannel Fleece Blanket brings extra…" at bounding box center [337, 438] width 675 height 876
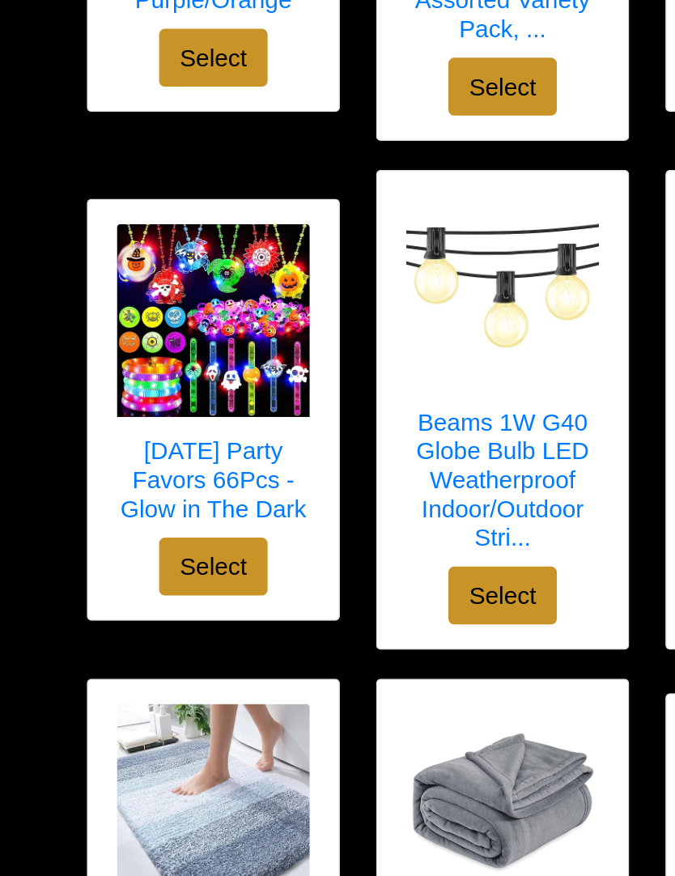
scroll to position [6431, 0]
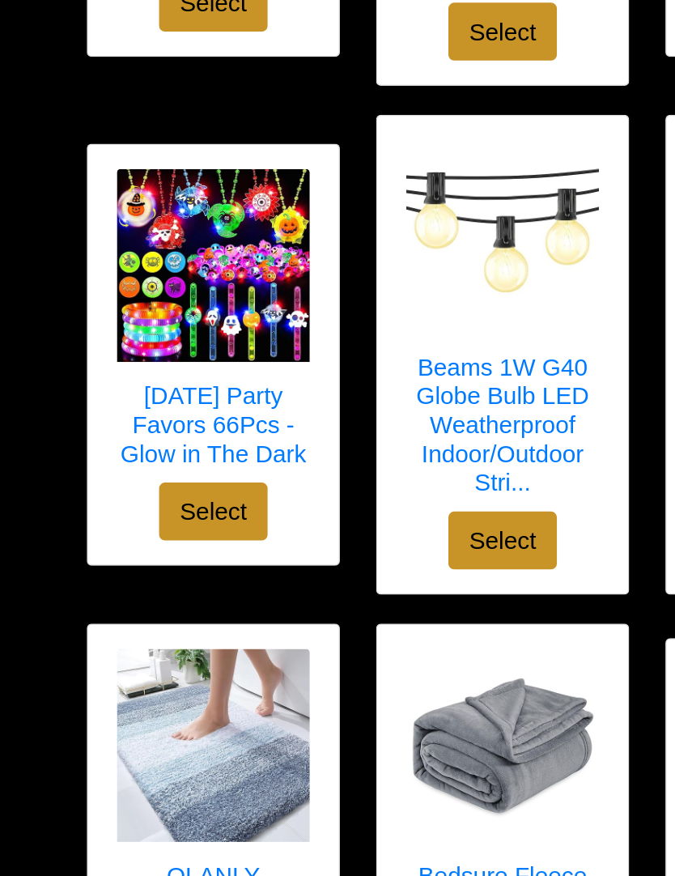
click at [151, 584] on h5 "OLANLY Bathroom Rug Mat - Blue" at bounding box center [143, 607] width 136 height 58
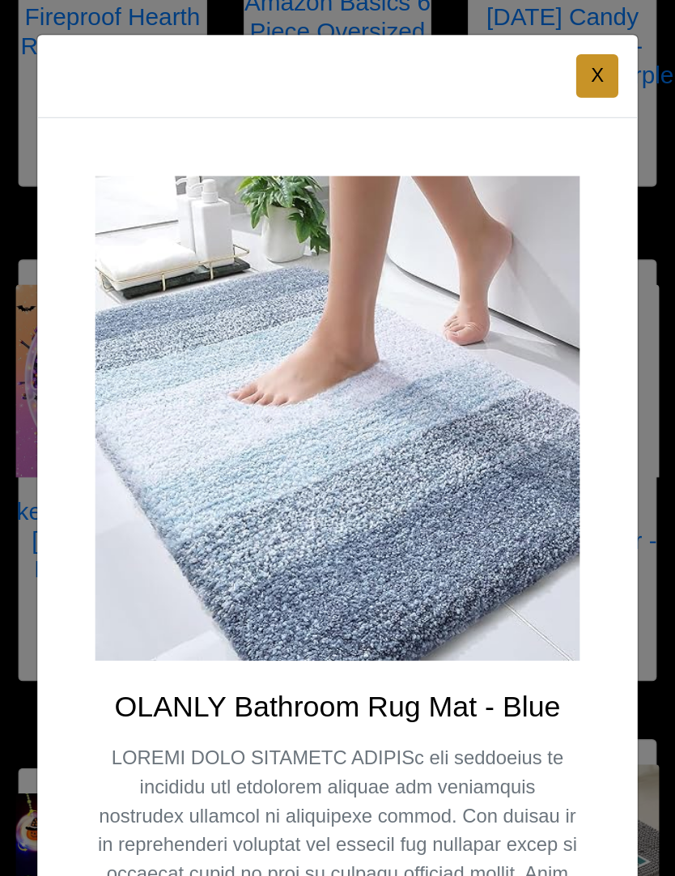
scroll to position [6069, 0]
click at [403, 45] on button "X" at bounding box center [401, 50] width 28 height 29
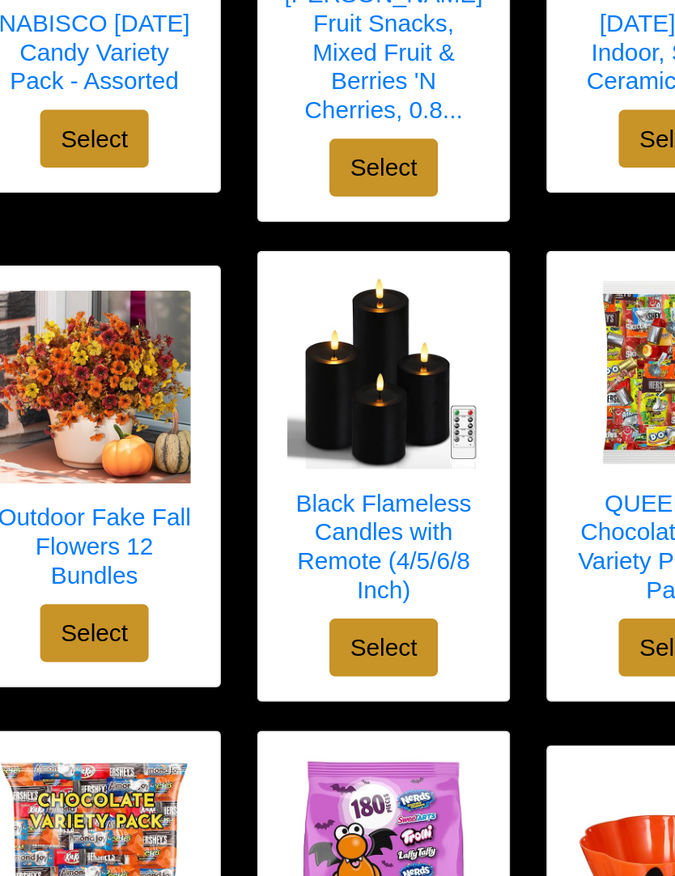
scroll to position [1729, 0]
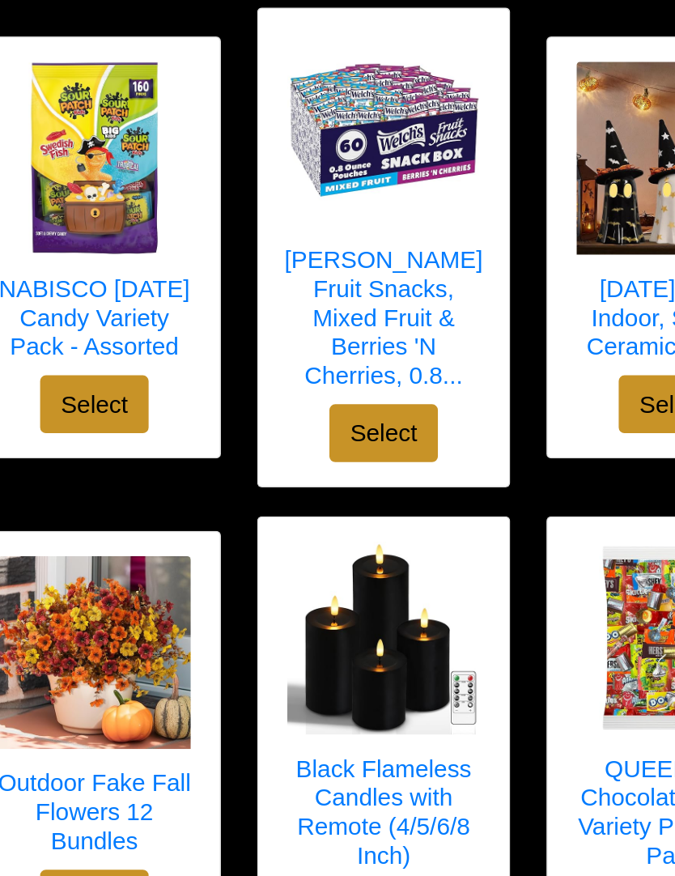
click at [269, 195] on h5 "[PERSON_NAME] Fruit Snacks, Mixed Fruit & Berries 'N Cherries, 0.8..." at bounding box center [337, 212] width 136 height 97
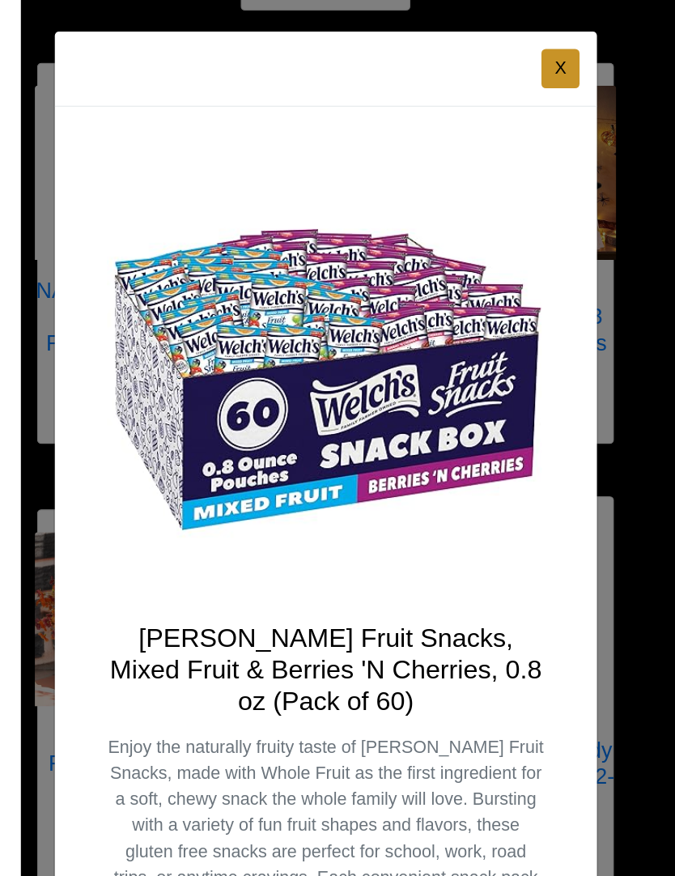
scroll to position [1530, 0]
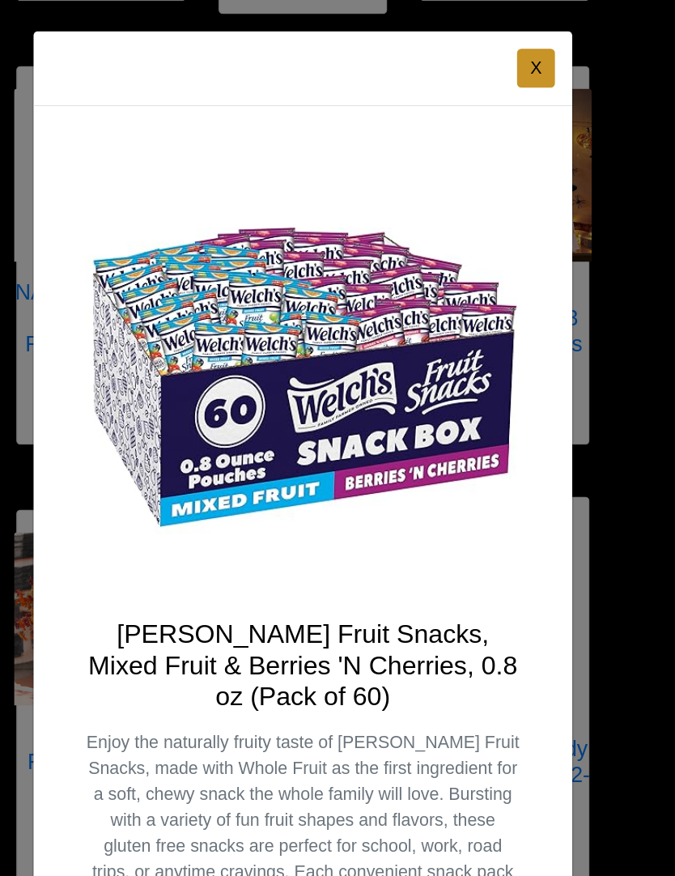
click at [403, 53] on button "X" at bounding box center [401, 50] width 28 height 29
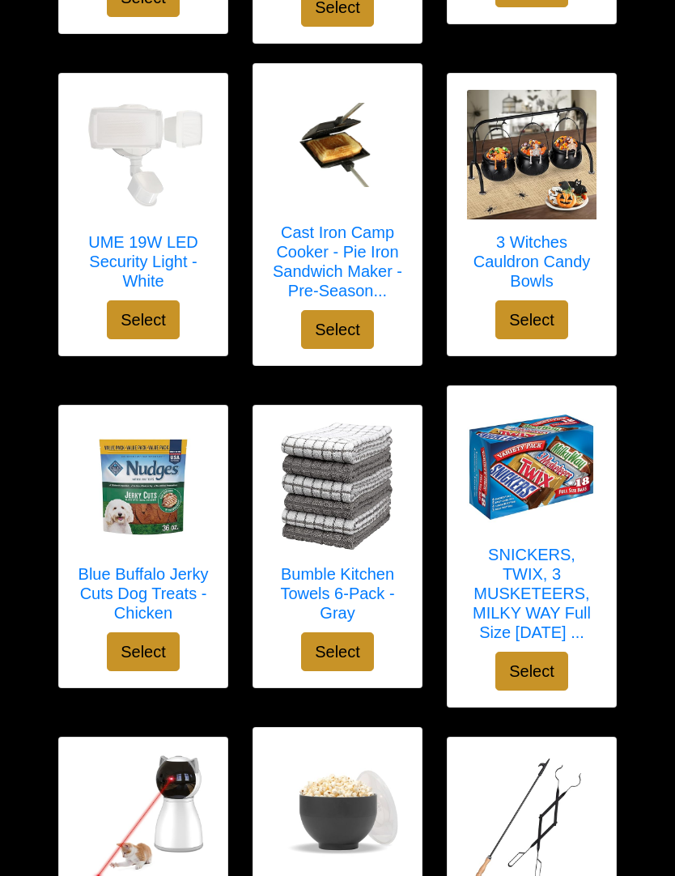
scroll to position [528, 0]
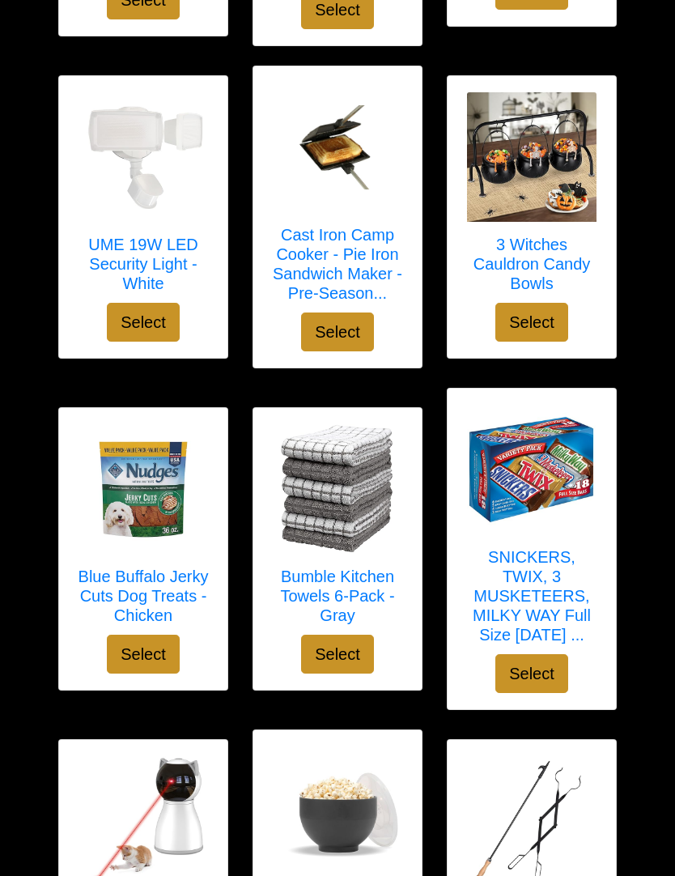
click at [351, 583] on h5 "Bumble Kitchen Towels 6-Pack - Gray" at bounding box center [337, 595] width 136 height 58
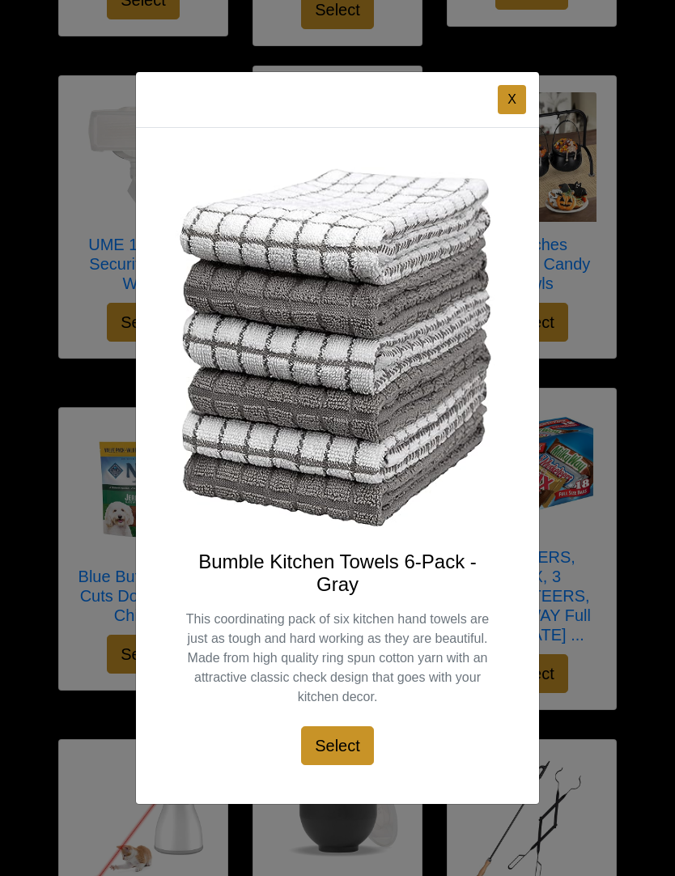
click at [342, 765] on button "Select" at bounding box center [337, 745] width 73 height 39
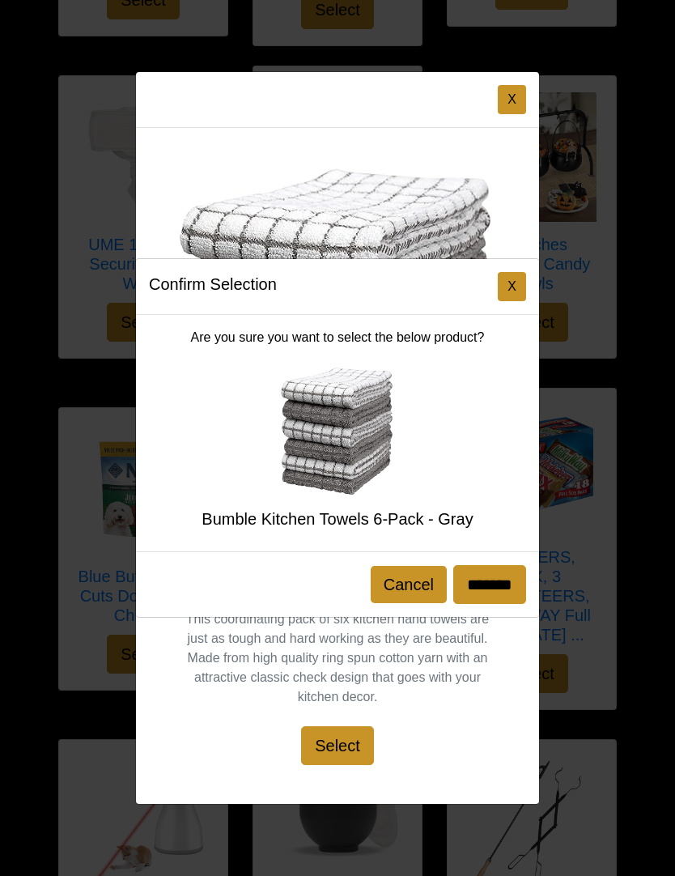
click at [483, 603] on input "*******" at bounding box center [489, 584] width 73 height 39
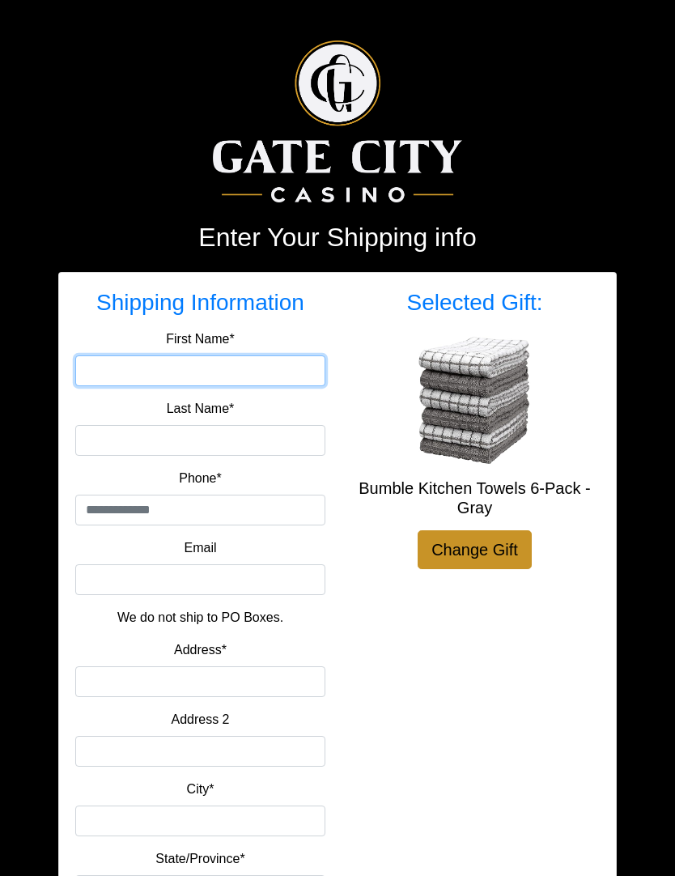
click at [159, 376] on input "First Name*" at bounding box center [200, 370] width 250 height 31
type input "*****"
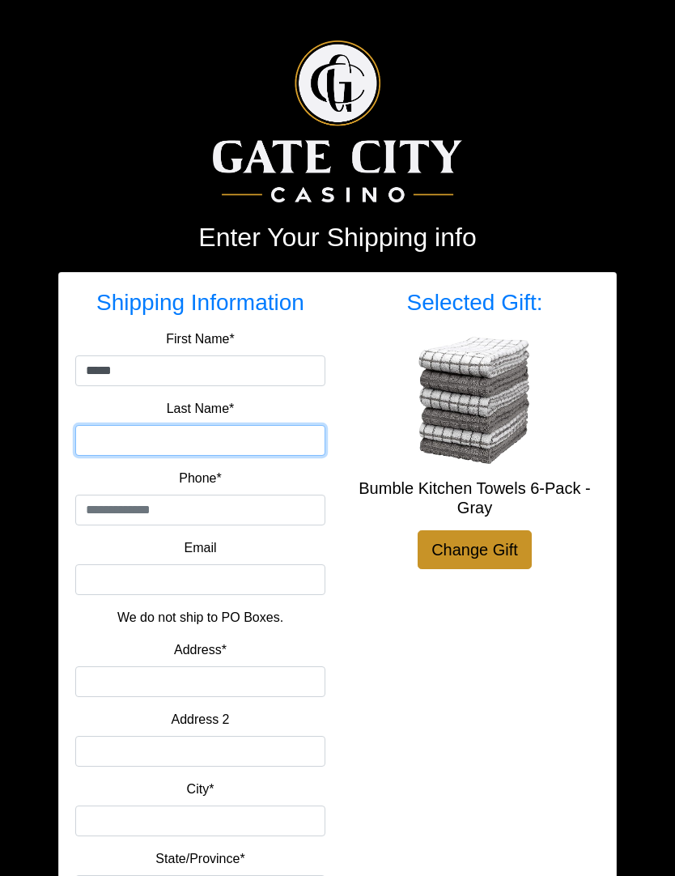
click at [113, 431] on input "Last Name*" at bounding box center [200, 440] width 250 height 31
type input "******"
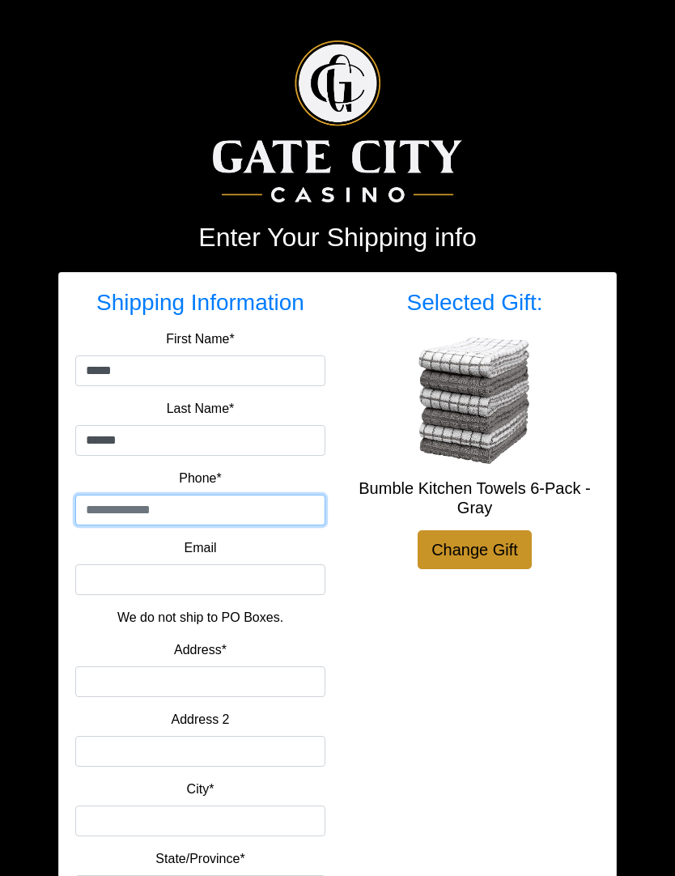
click at [159, 506] on input "tel" at bounding box center [200, 509] width 250 height 31
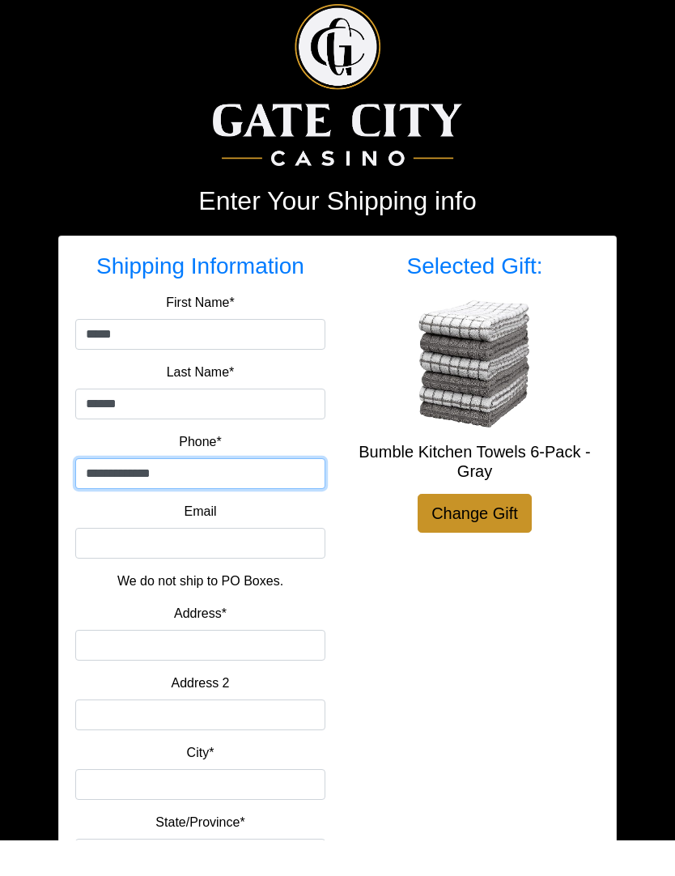
type input "**********"
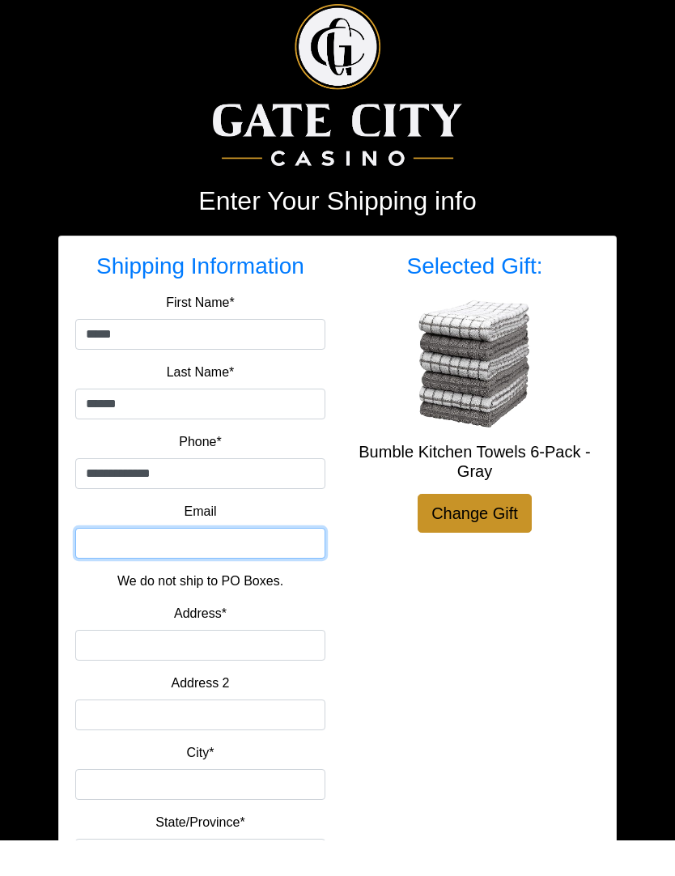
click at [148, 564] on input "Email" at bounding box center [200, 579] width 250 height 31
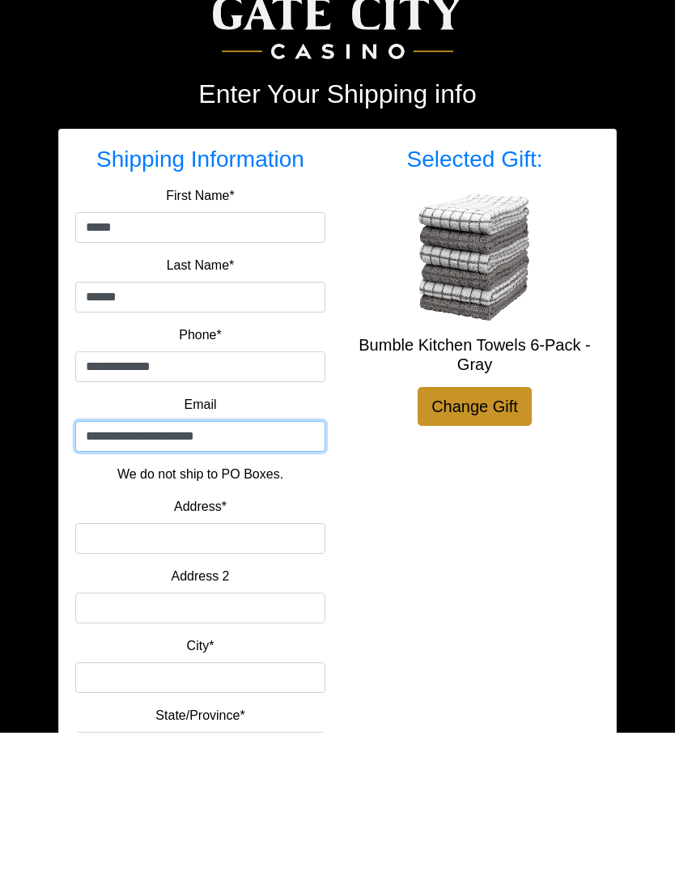
type input "**********"
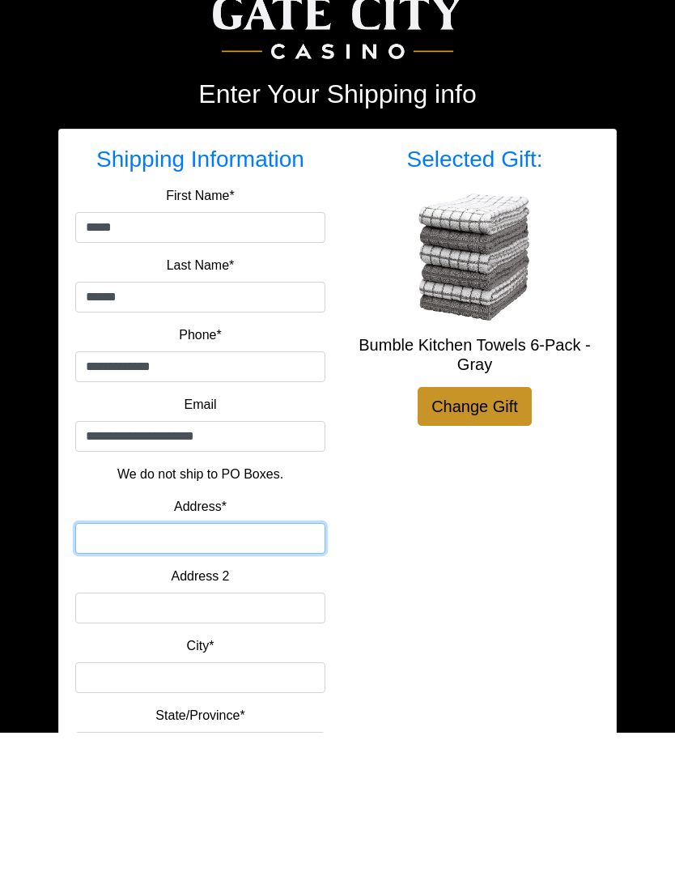
click at [203, 666] on input "Address*" at bounding box center [200, 681] width 250 height 31
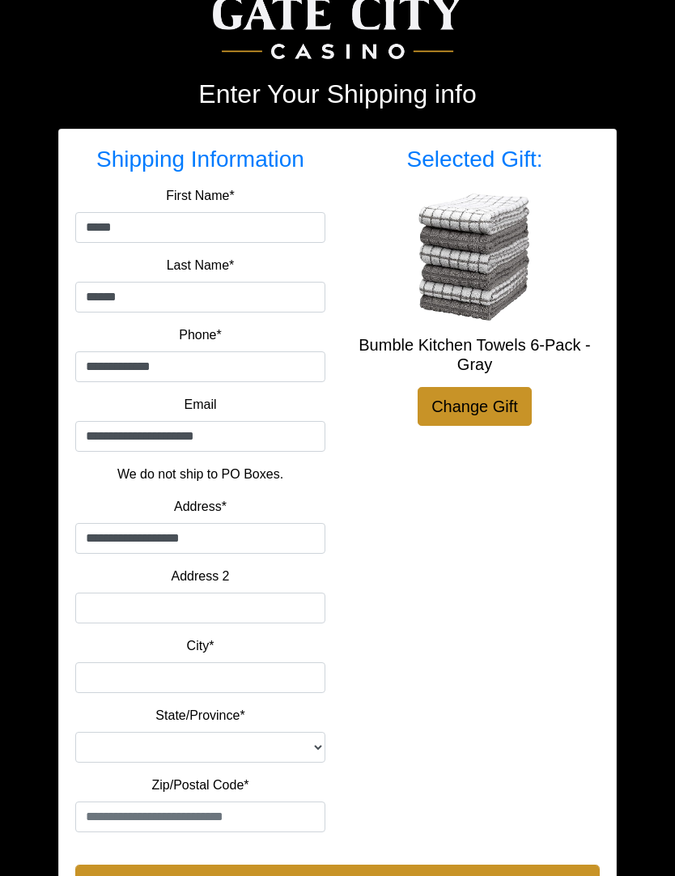
type input "**********"
type input "*******"
select select "**"
type input "*******"
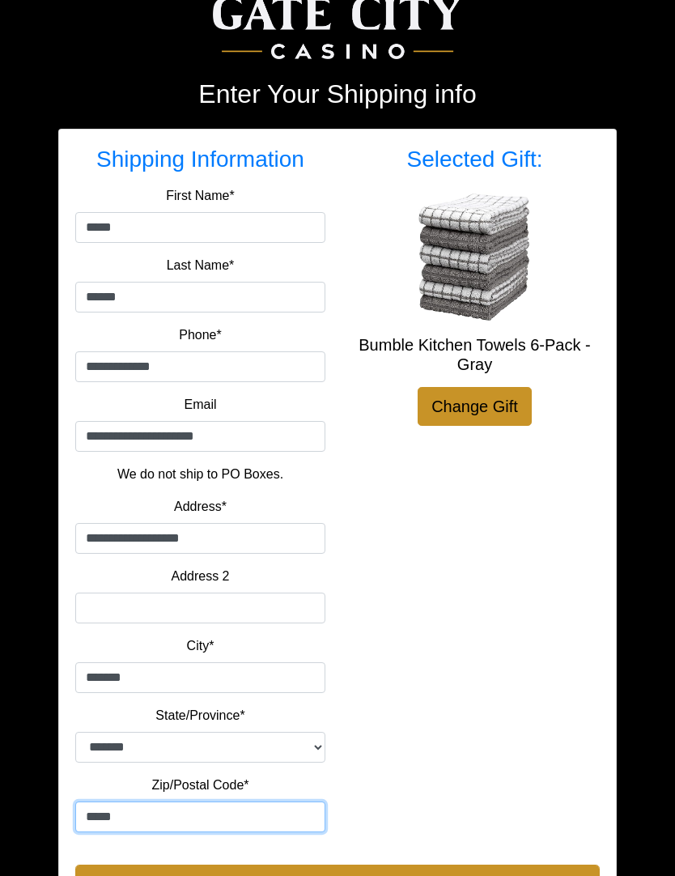
type input "*****"
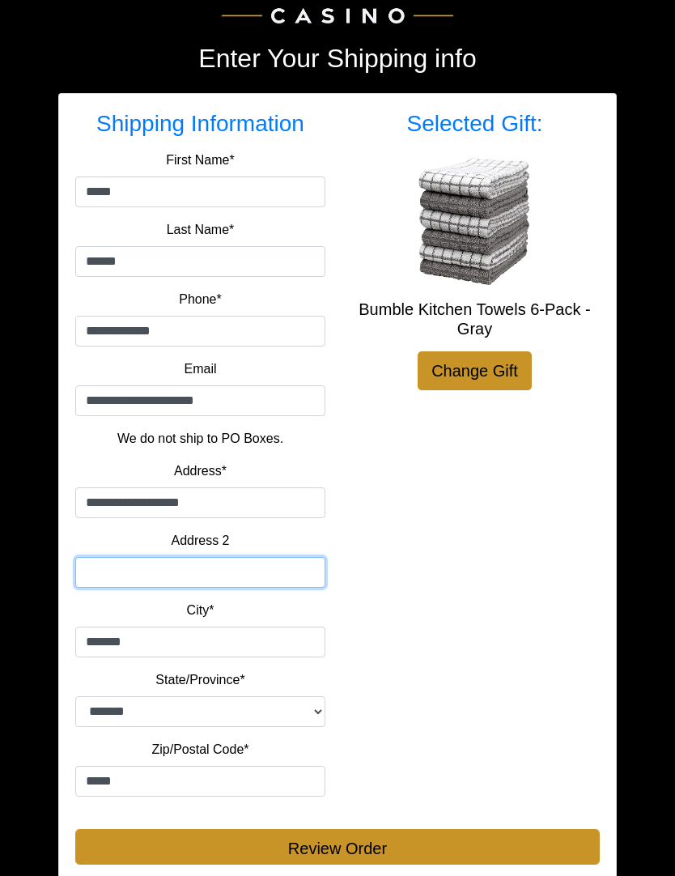
scroll to position [178, 0]
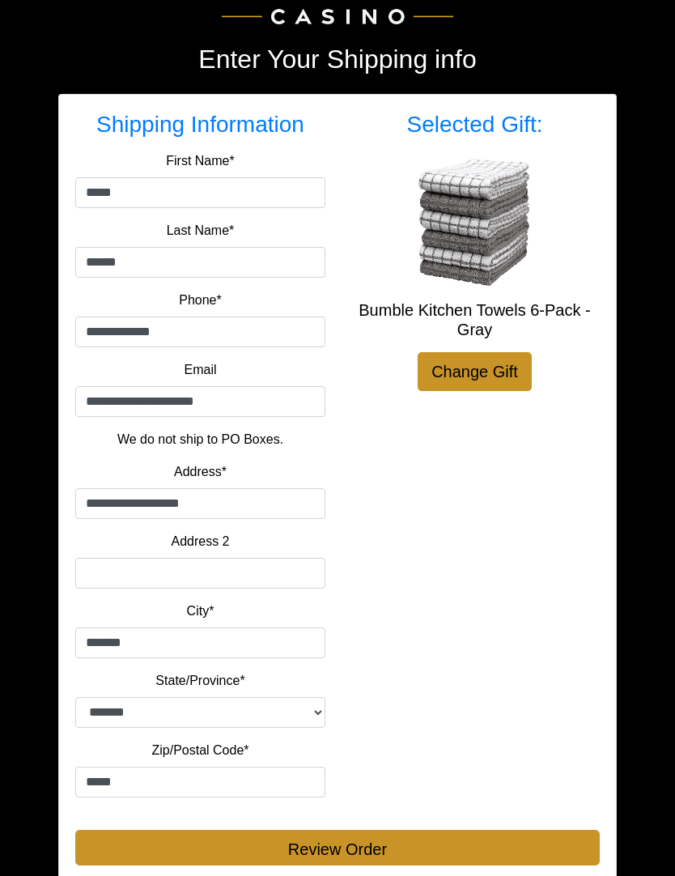
click at [389, 850] on button "Review Order" at bounding box center [337, 847] width 524 height 36
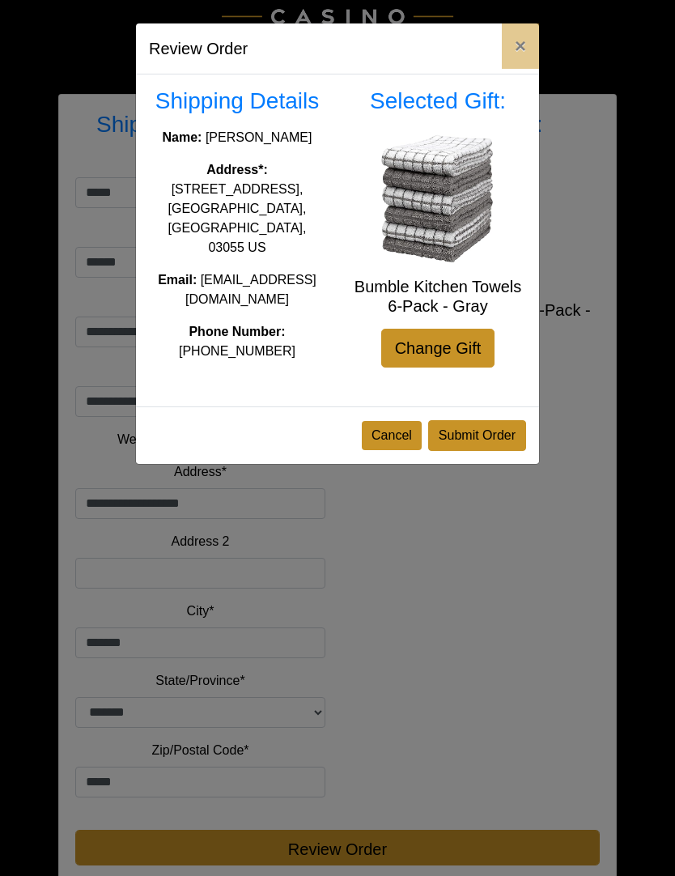
click at [482, 428] on button "Submit Order" at bounding box center [477, 435] width 98 height 31
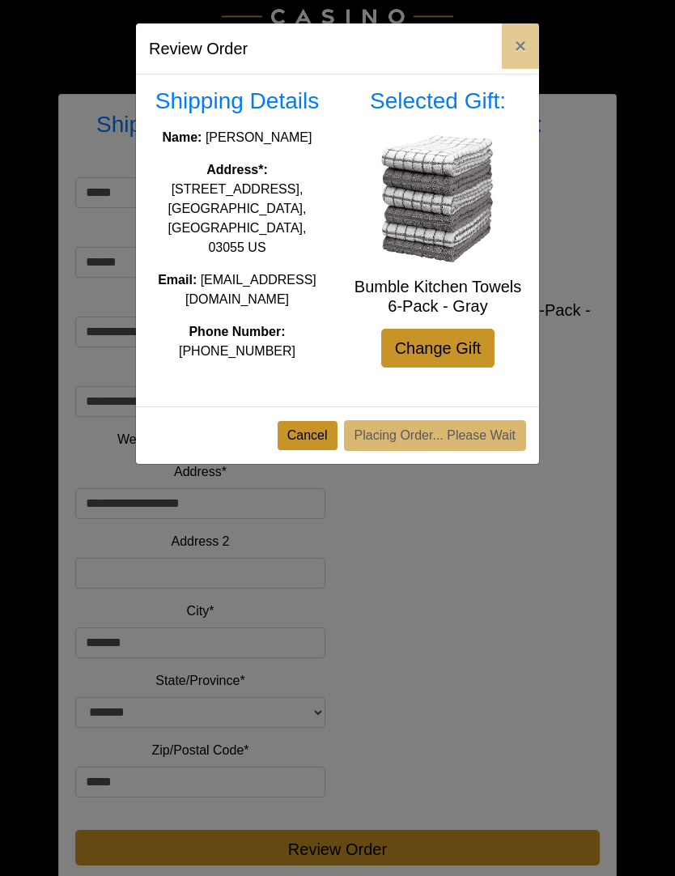
scroll to position [235, 0]
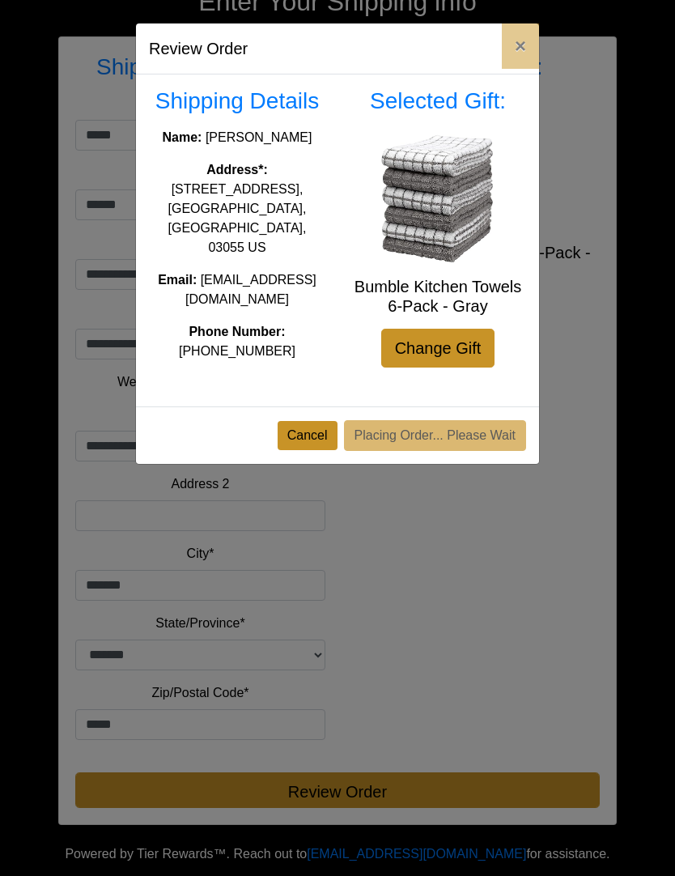
click at [528, 34] on button "×" at bounding box center [520, 45] width 37 height 45
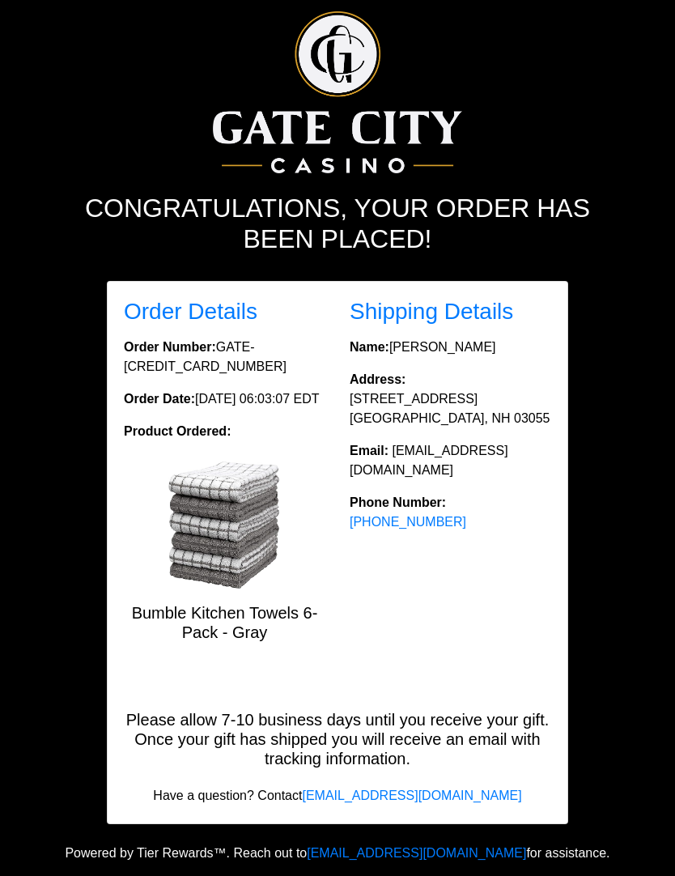
scroll to position [47, 0]
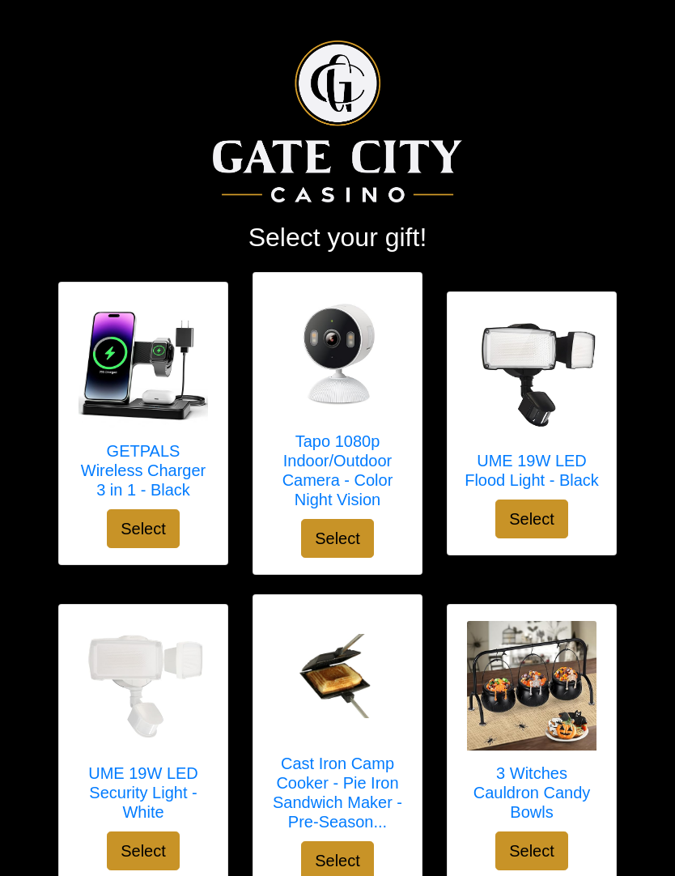
scroll to position [586, 0]
